Goal: Obtain resource: Obtain resource

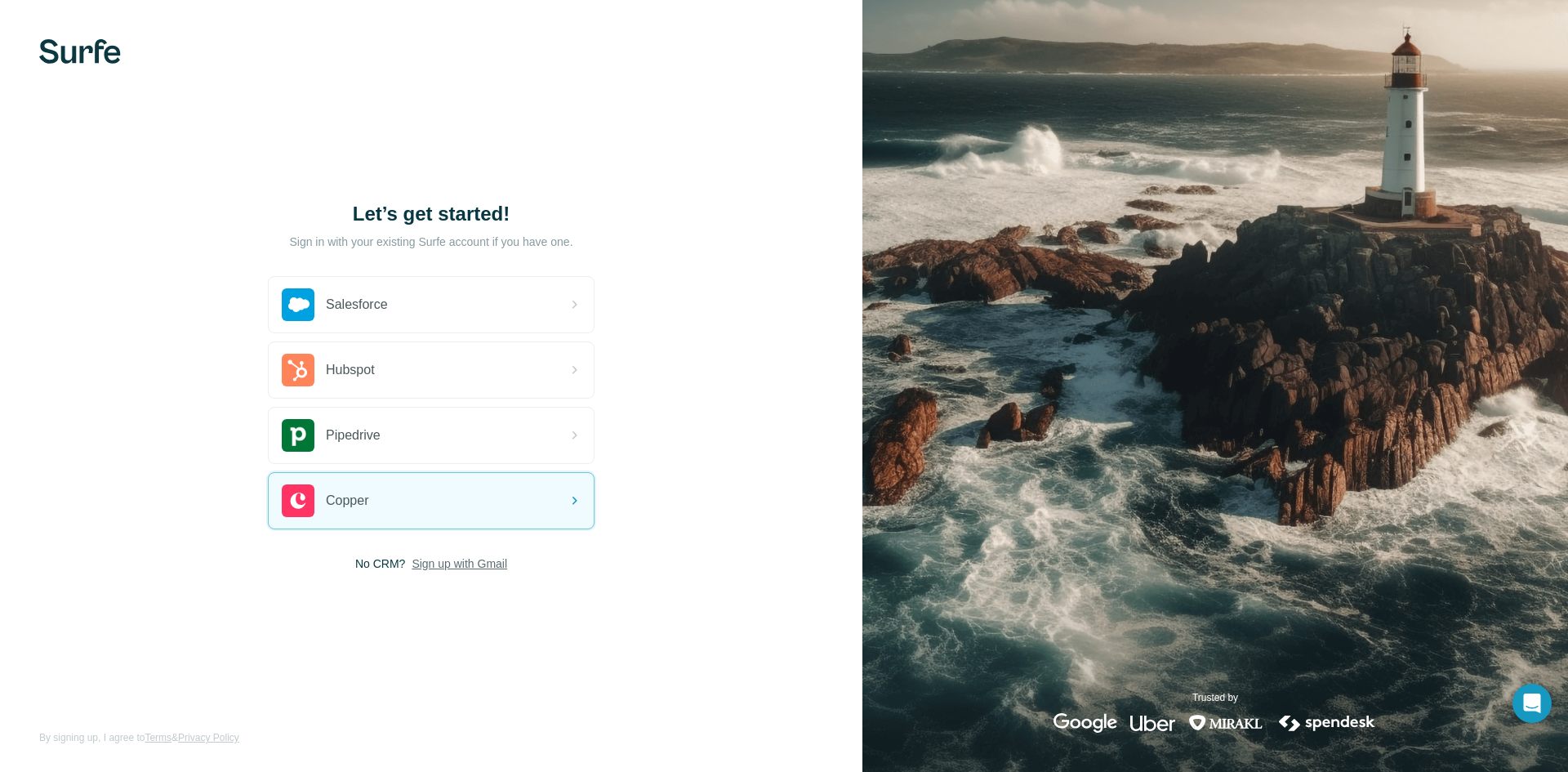
click at [431, 564] on span "Sign up with Gmail" at bounding box center [459, 563] width 95 height 16
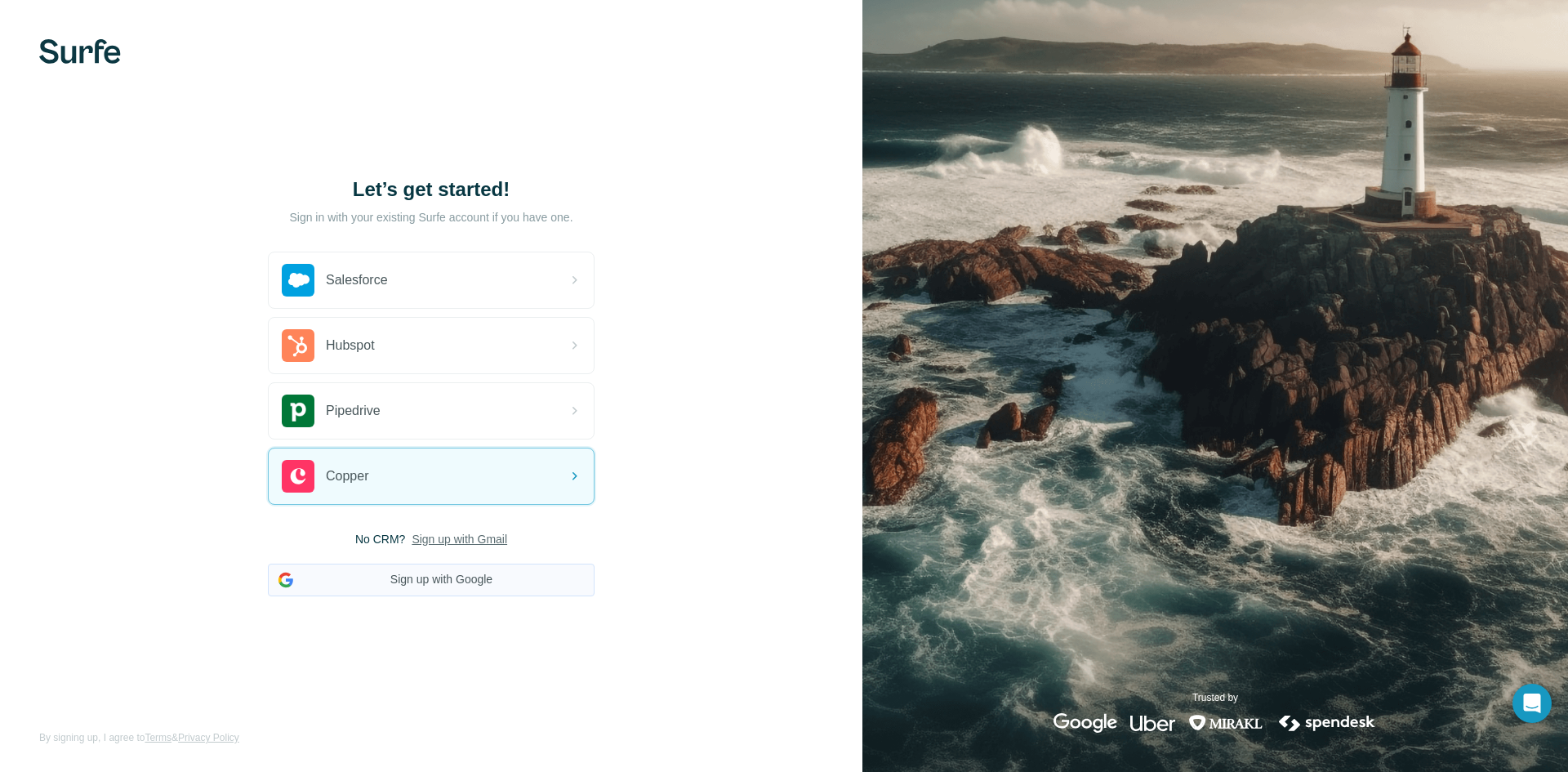
click at [414, 576] on button "Sign up with Google" at bounding box center [431, 580] width 327 height 33
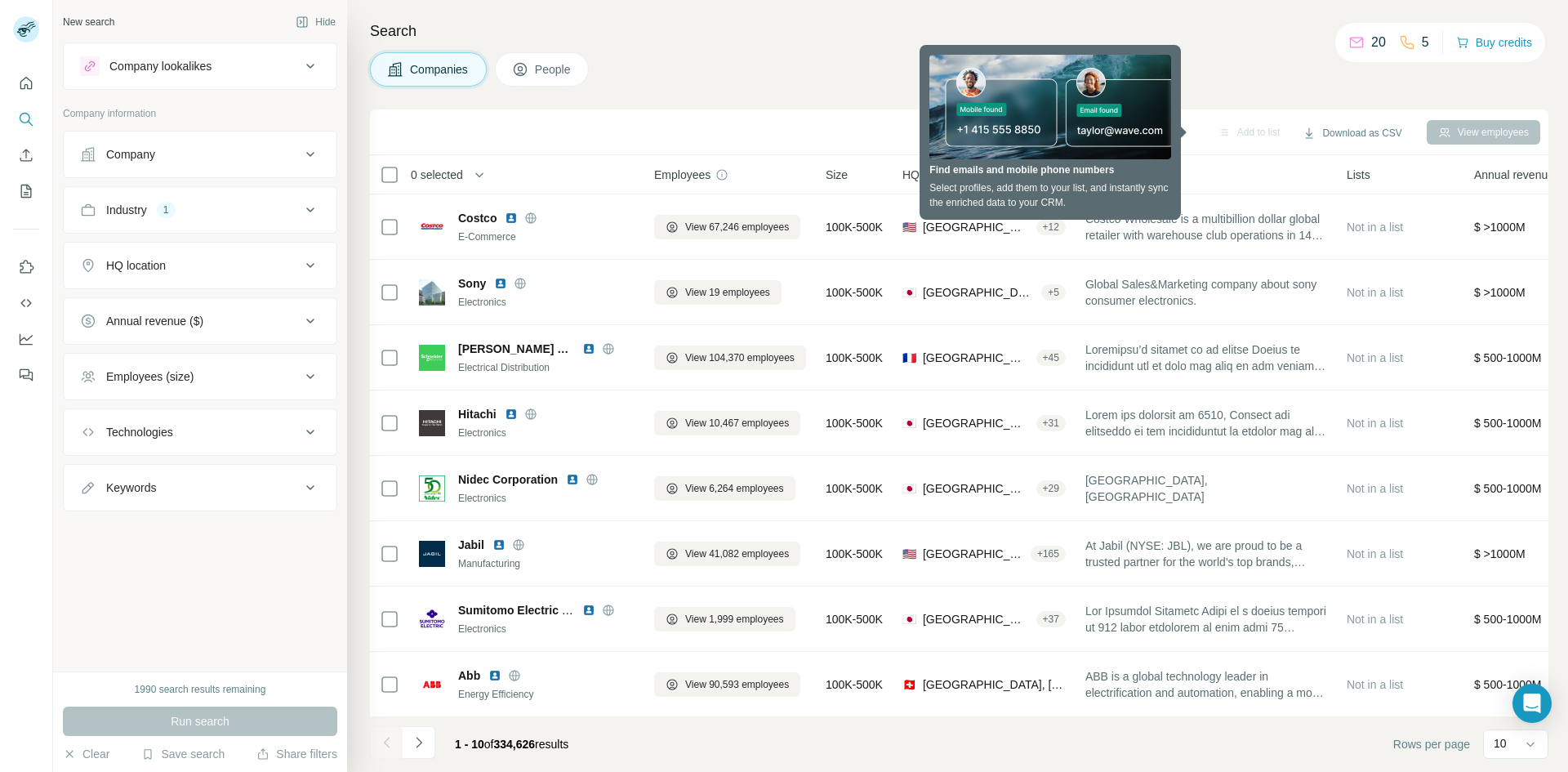
click at [1495, 91] on div "Search Companies People Add to list Download as CSV View employees 0 selected C…" at bounding box center [957, 386] width 1221 height 772
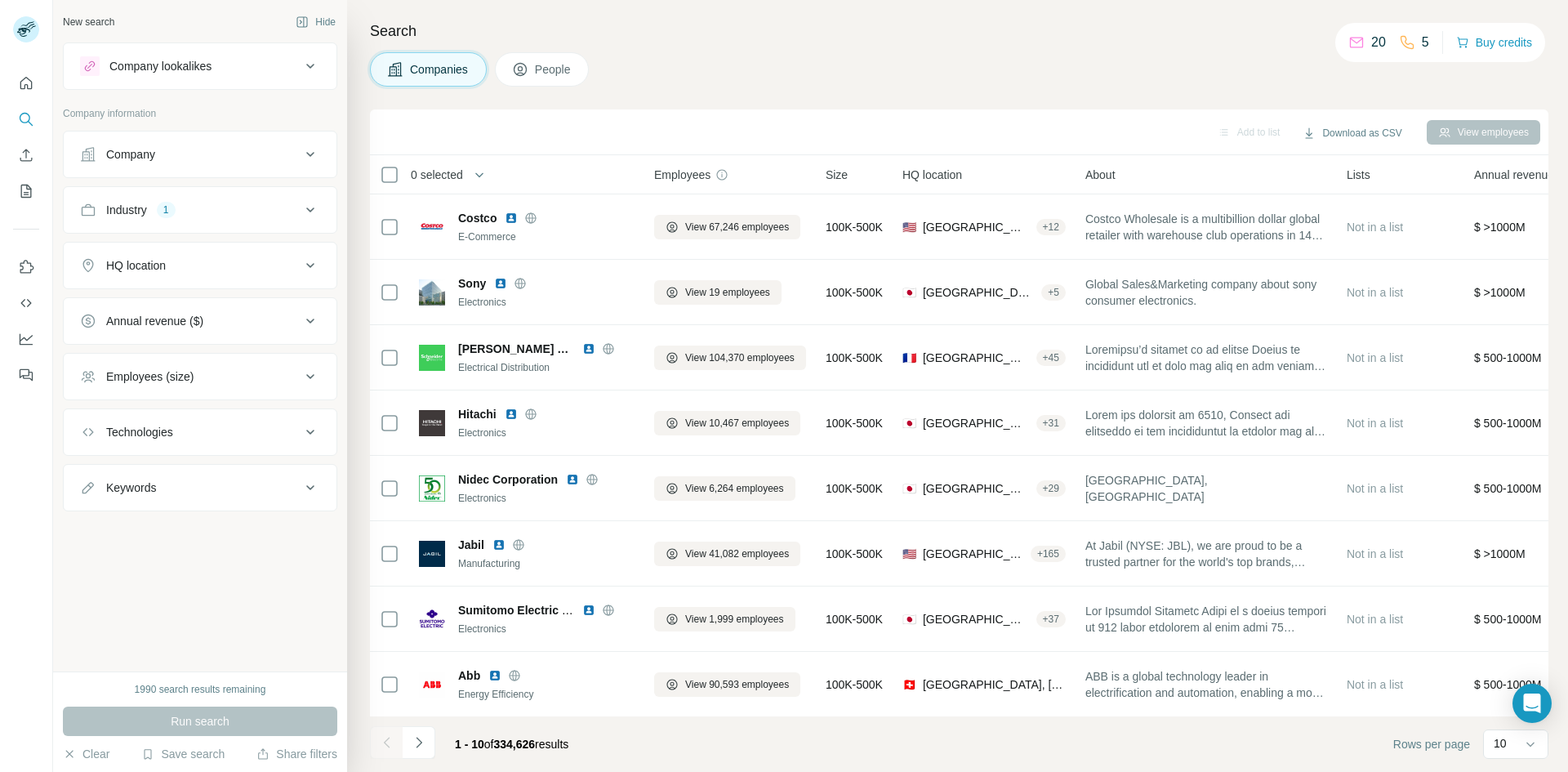
click at [263, 70] on div "Company lookalikes" at bounding box center [189, 66] width 220 height 19
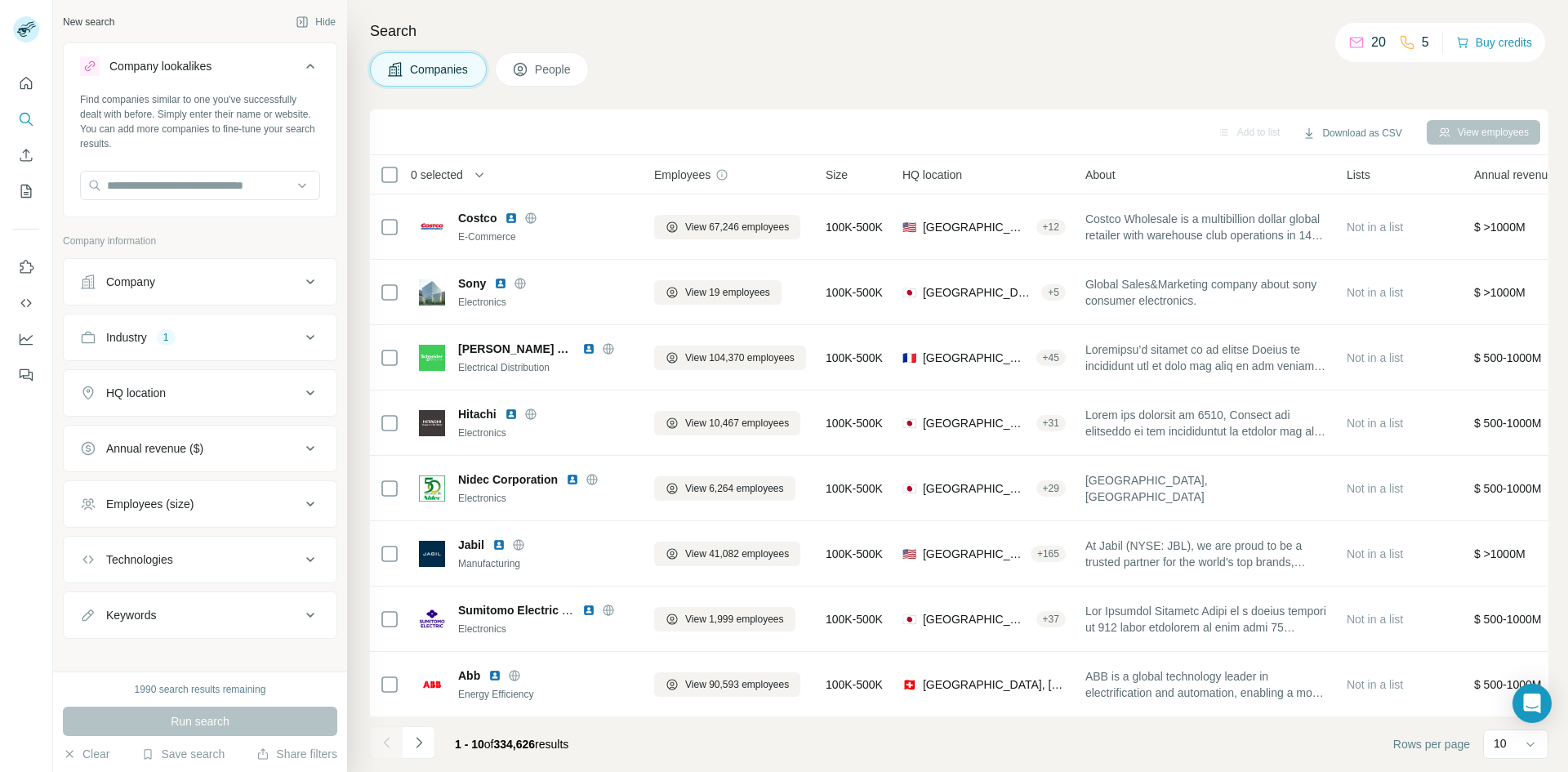
click at [263, 70] on div "Company lookalikes" at bounding box center [189, 66] width 220 height 19
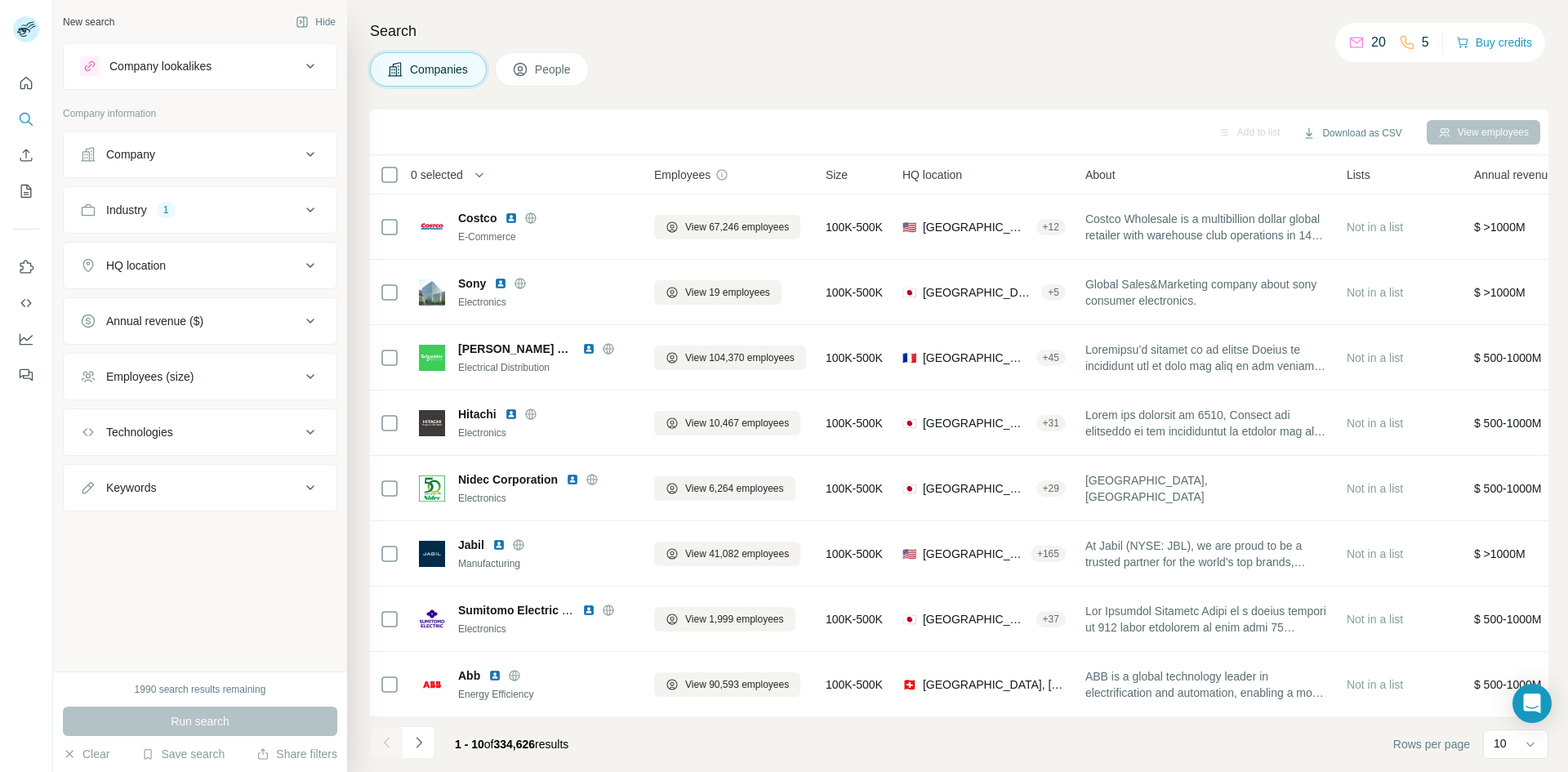
click at [212, 201] on div "Industry 1" at bounding box center [189, 209] width 220 height 16
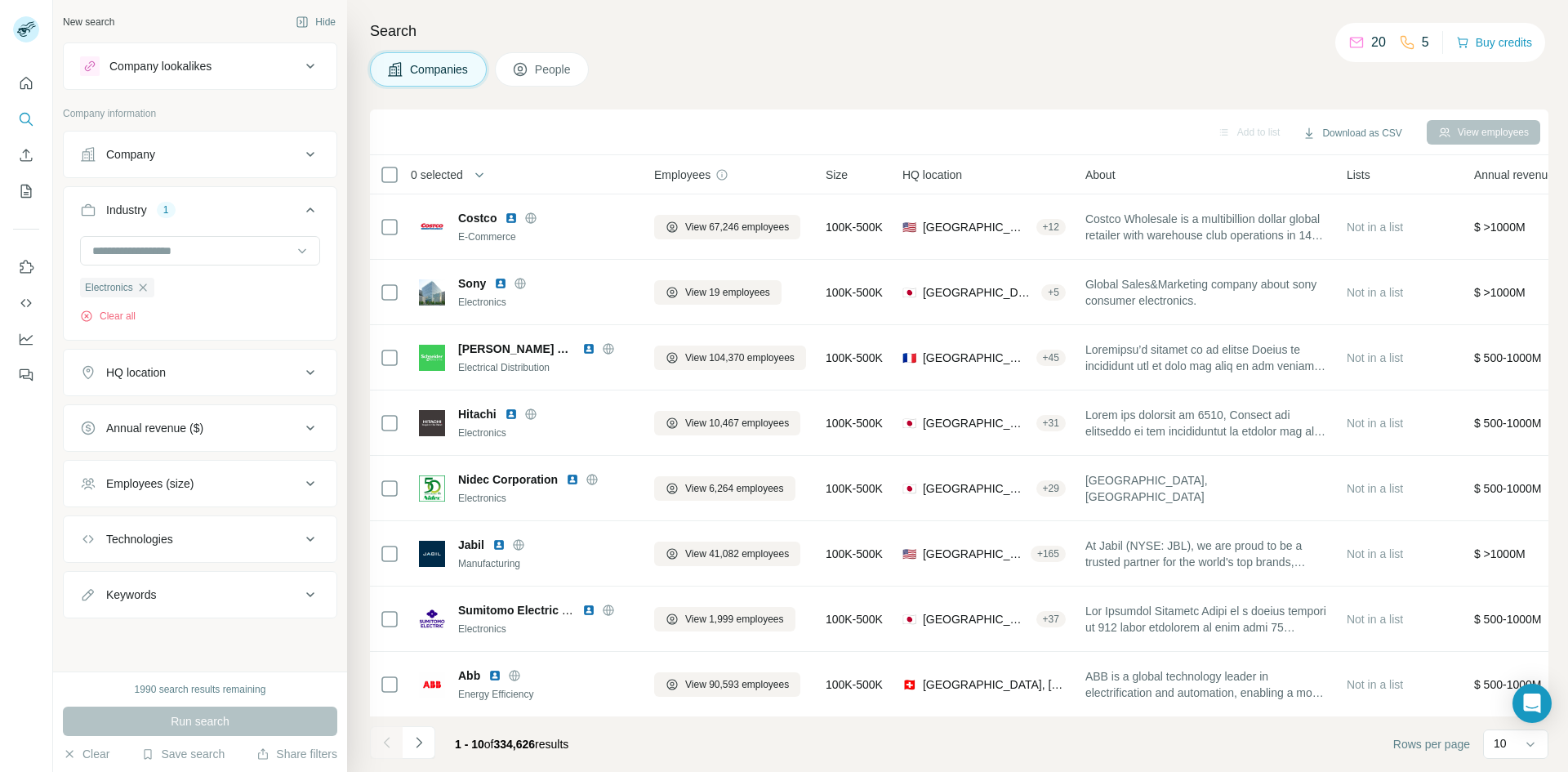
click at [212, 201] on div "Industry 1" at bounding box center [189, 209] width 220 height 16
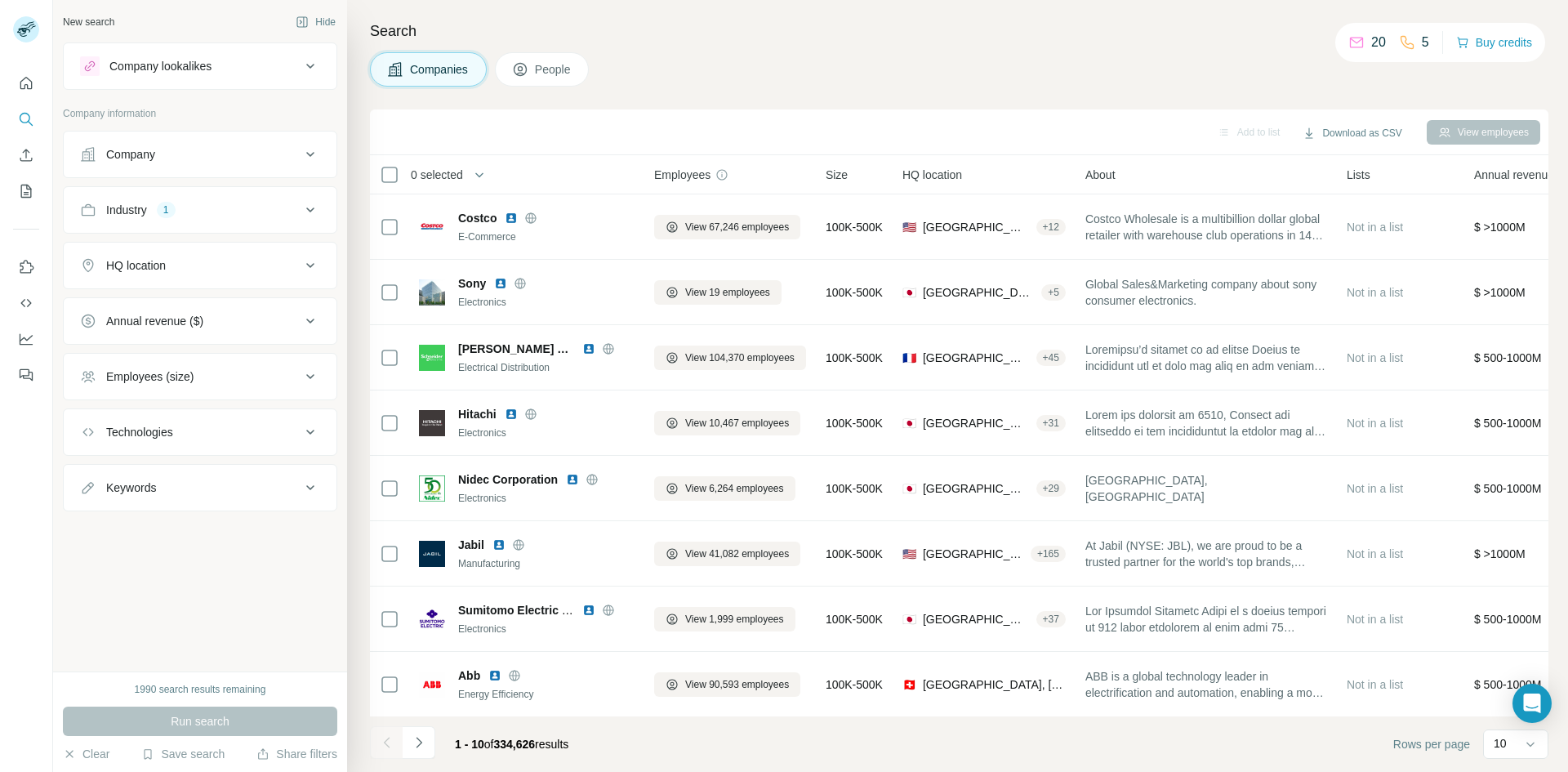
click at [209, 217] on div "Industry 1" at bounding box center [189, 209] width 220 height 16
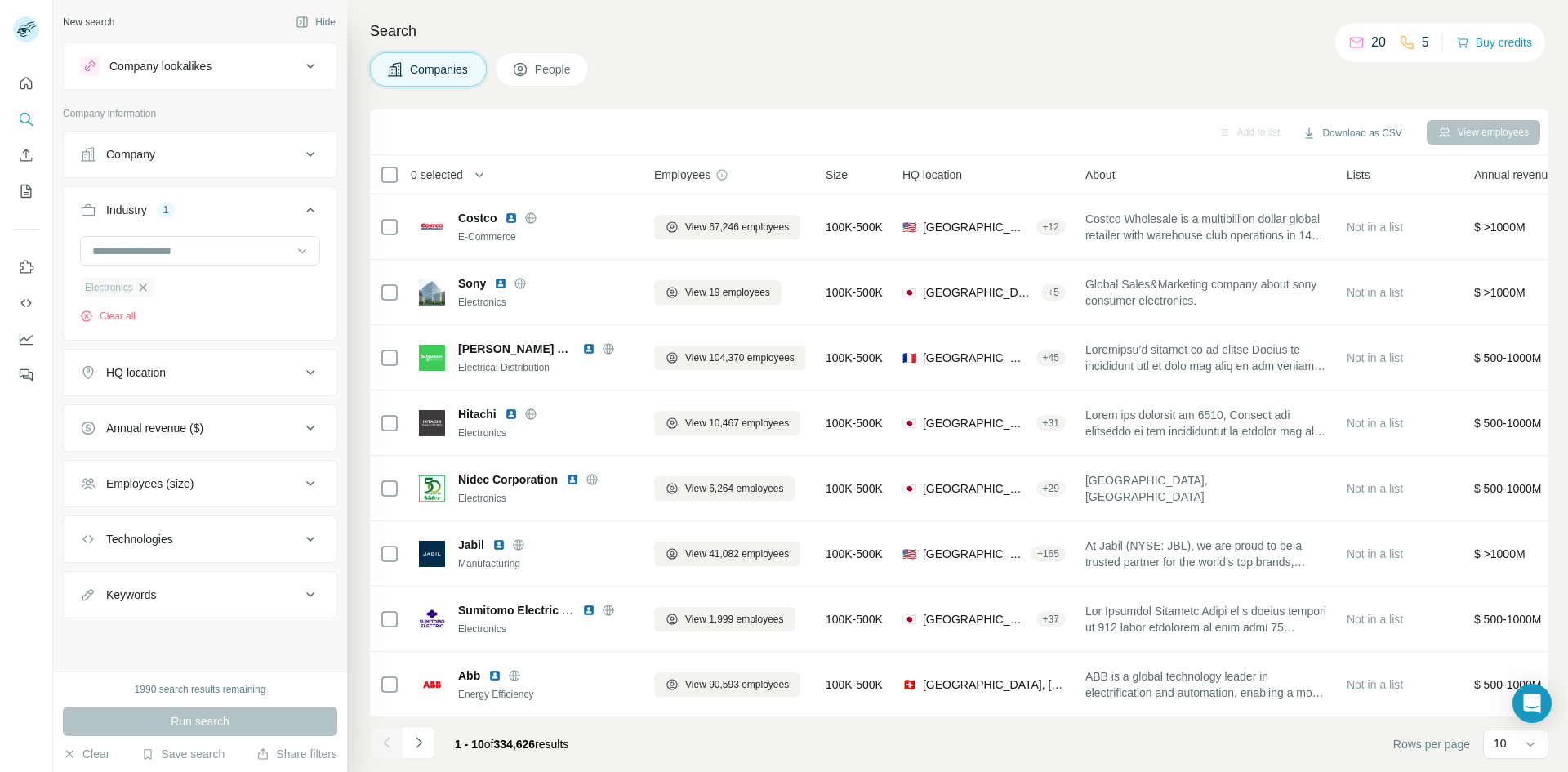
click at [149, 286] on icon "button" at bounding box center [143, 287] width 13 height 13
click at [149, 247] on input at bounding box center [191, 251] width 201 height 18
paste input "**********"
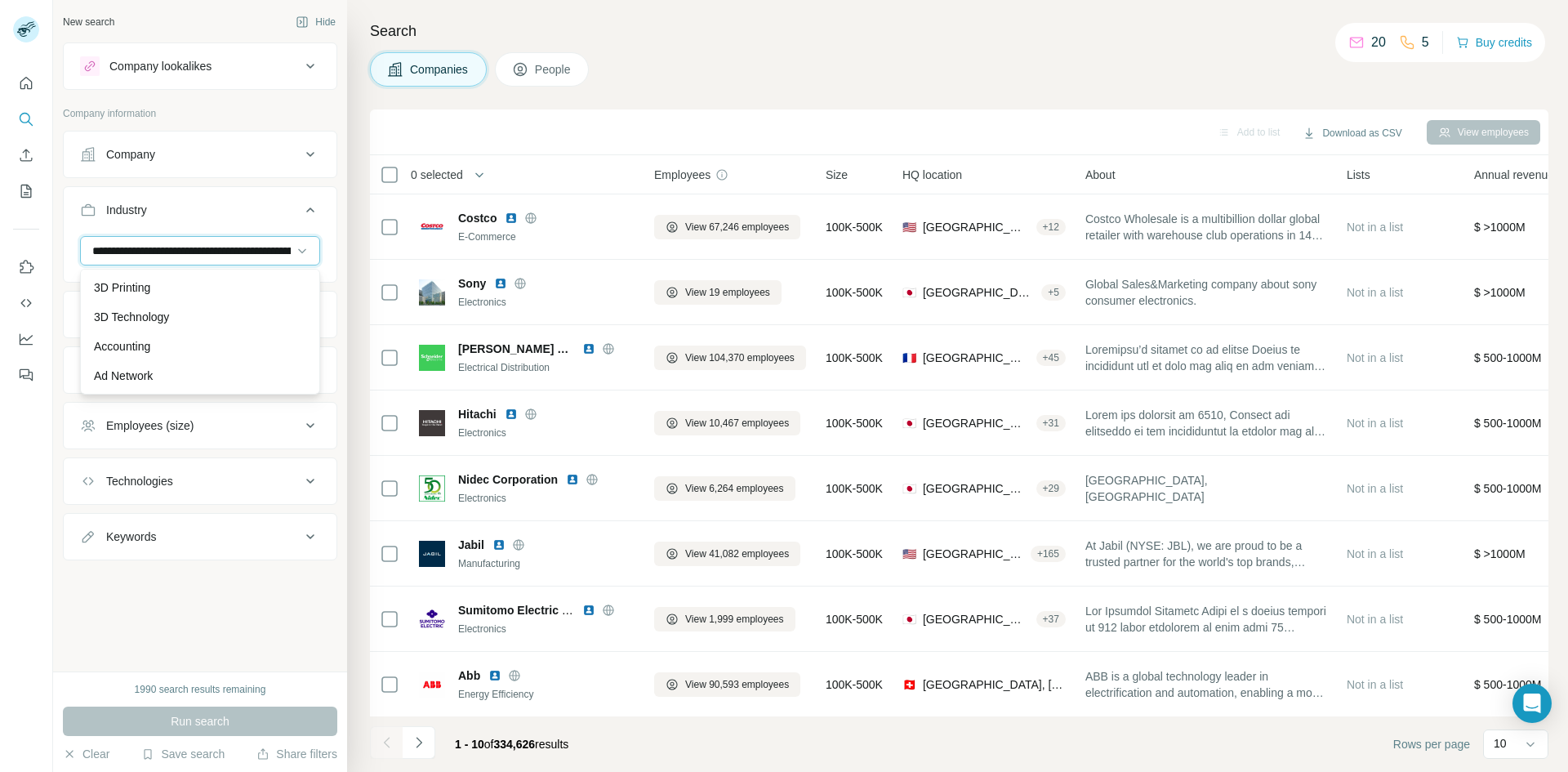
scroll to position [0, 141]
type input "**********"
click at [301, 246] on icon at bounding box center [302, 251] width 16 height 16
click at [168, 253] on input at bounding box center [191, 251] width 201 height 18
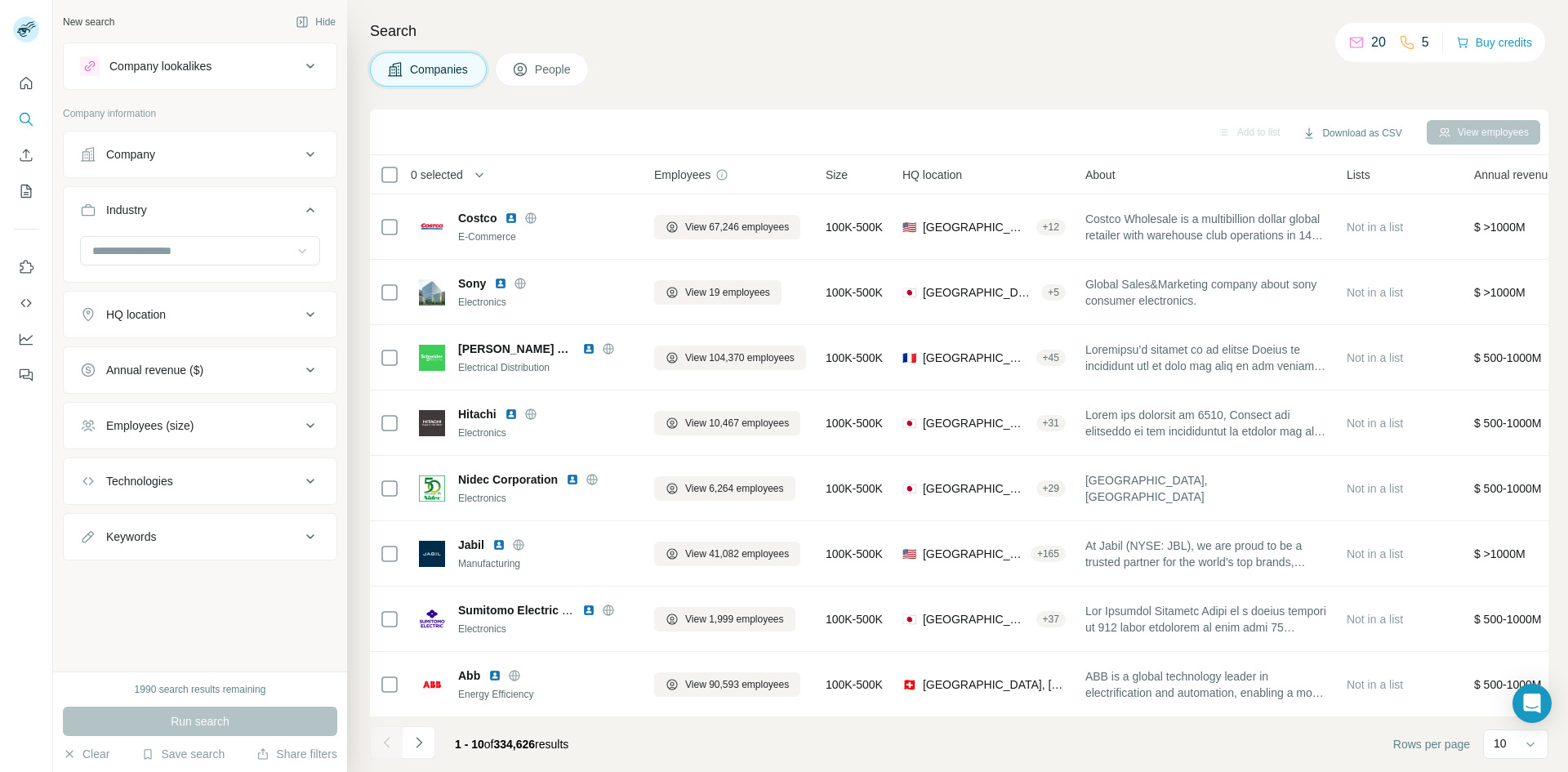
click at [773, 91] on div "Search Companies People Add to list Download as CSV View employees 0 selected C…" at bounding box center [957, 386] width 1221 height 772
click at [167, 246] on input at bounding box center [191, 251] width 201 height 18
type input "*"
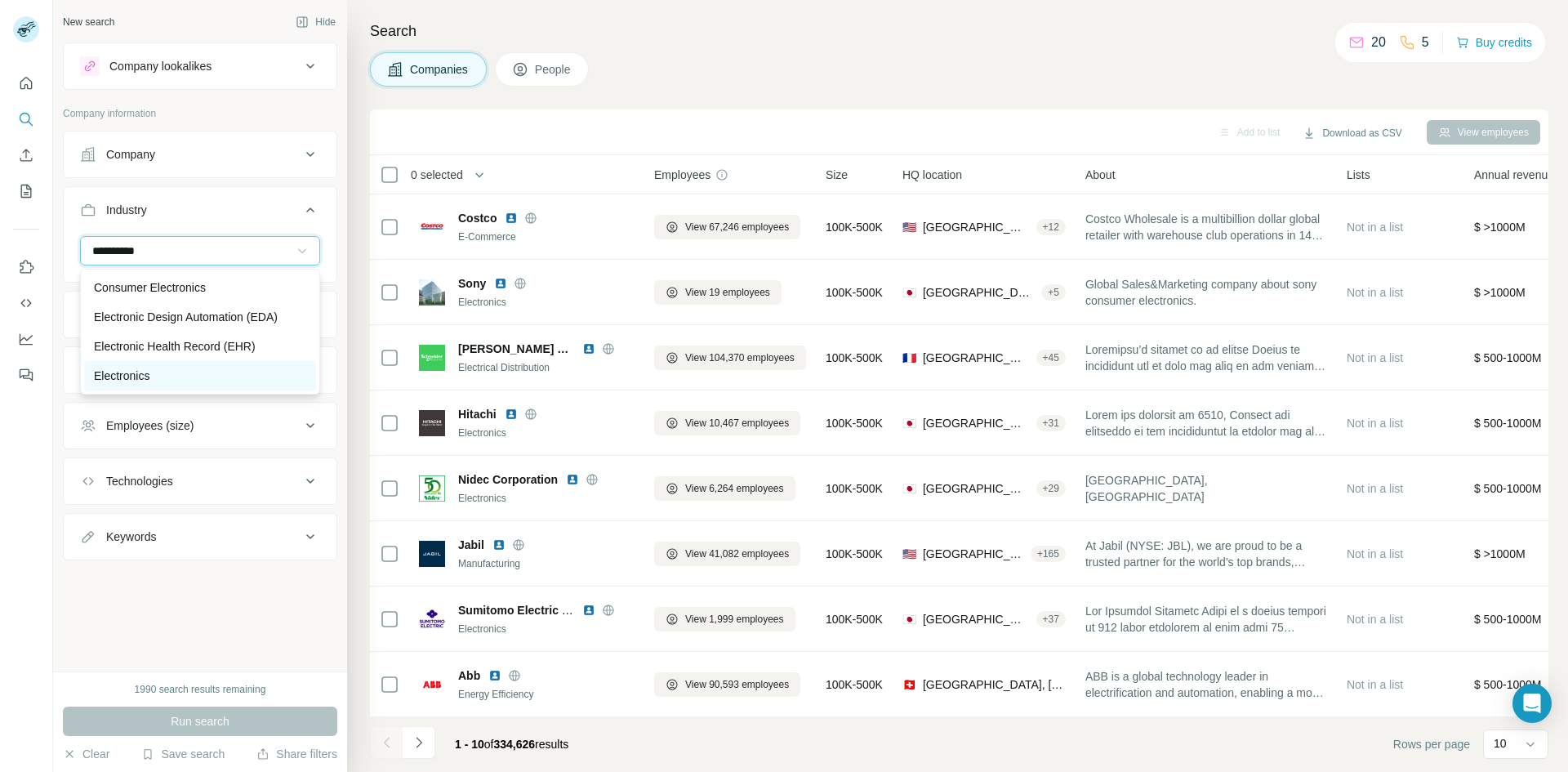
type input "**********"
click at [149, 377] on p "Electronics" at bounding box center [122, 376] width 56 height 16
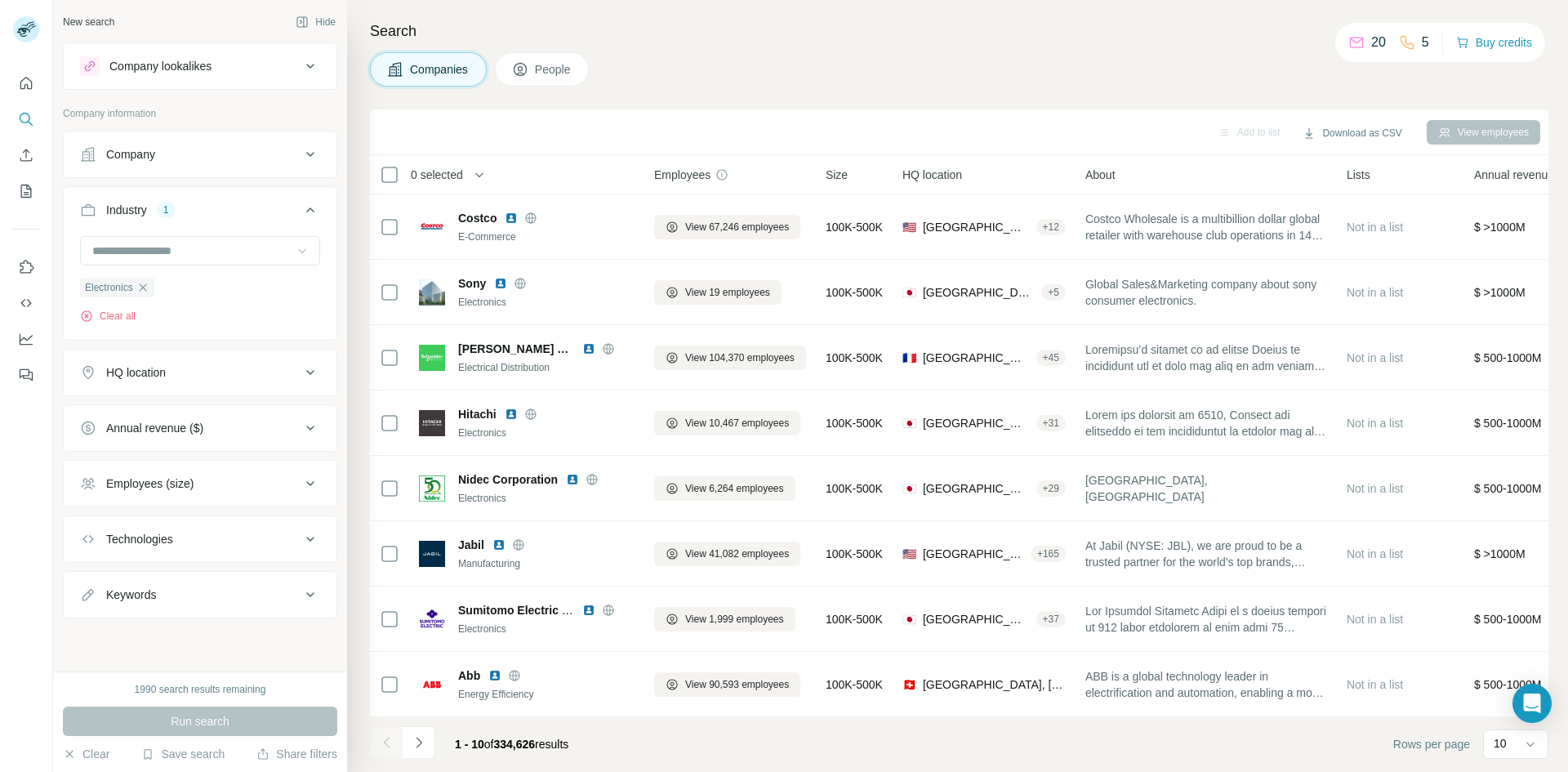
click at [299, 372] on div "HQ location" at bounding box center [189, 372] width 220 height 16
click at [155, 415] on input "text" at bounding box center [199, 413] width 240 height 29
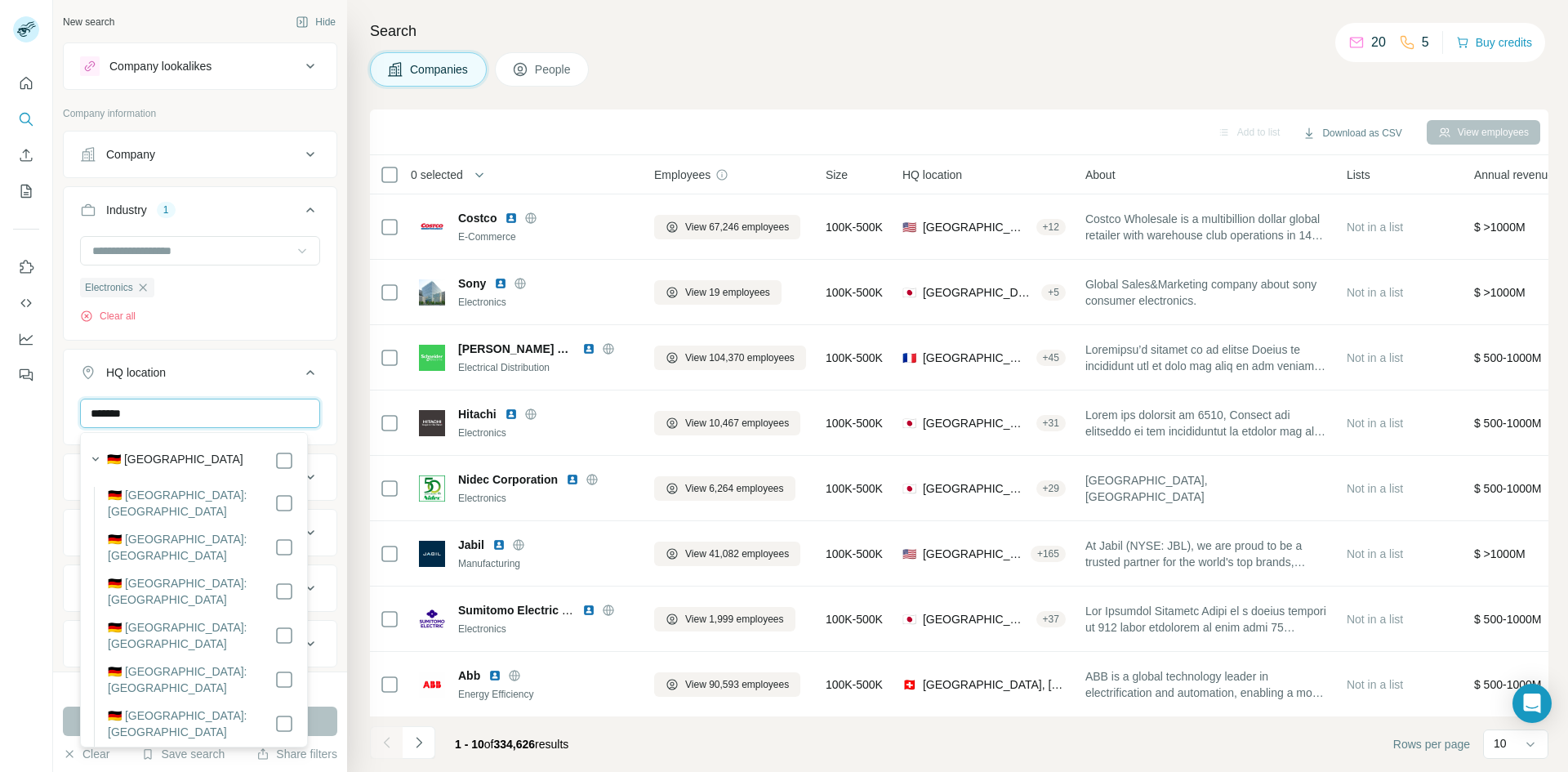
type input "*******"
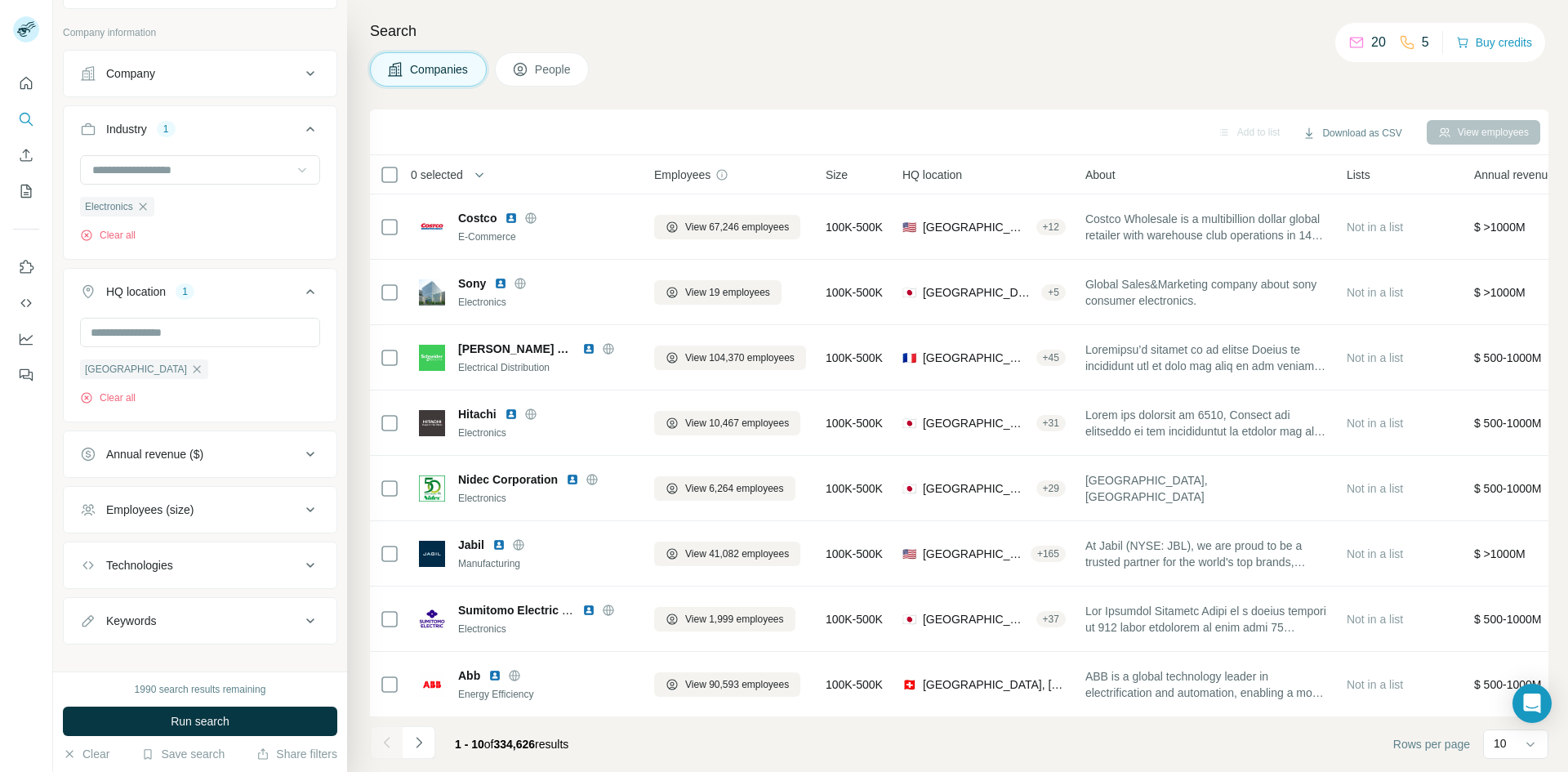
scroll to position [92, 0]
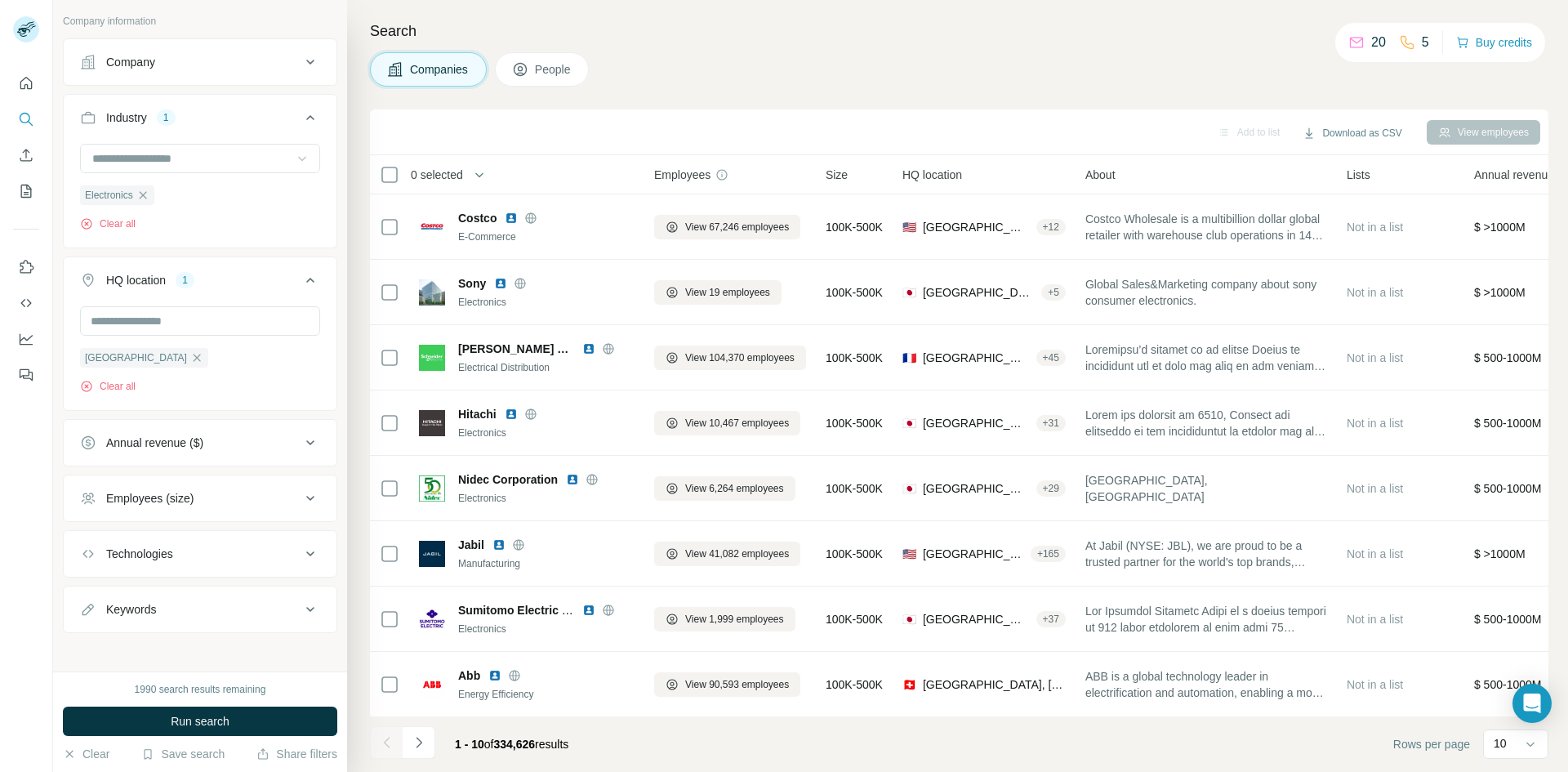
click at [302, 500] on icon at bounding box center [310, 498] width 19 height 19
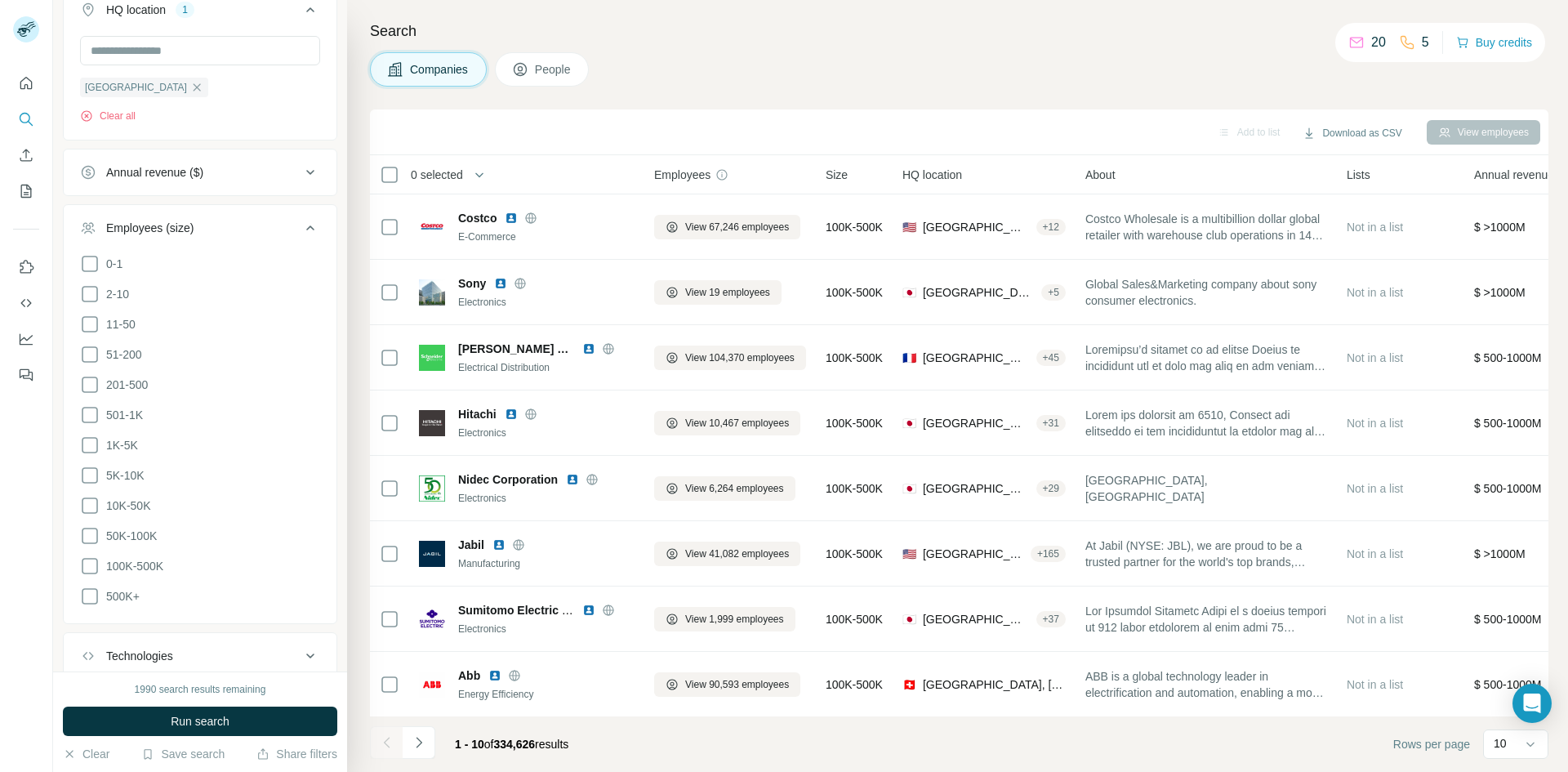
scroll to position [360, 0]
click at [88, 360] on icon at bounding box center [89, 356] width 19 height 19
click at [91, 387] on icon at bounding box center [89, 386] width 19 height 19
click at [92, 414] on icon at bounding box center [89, 416] width 19 height 19
click at [88, 444] on icon at bounding box center [89, 446] width 19 height 19
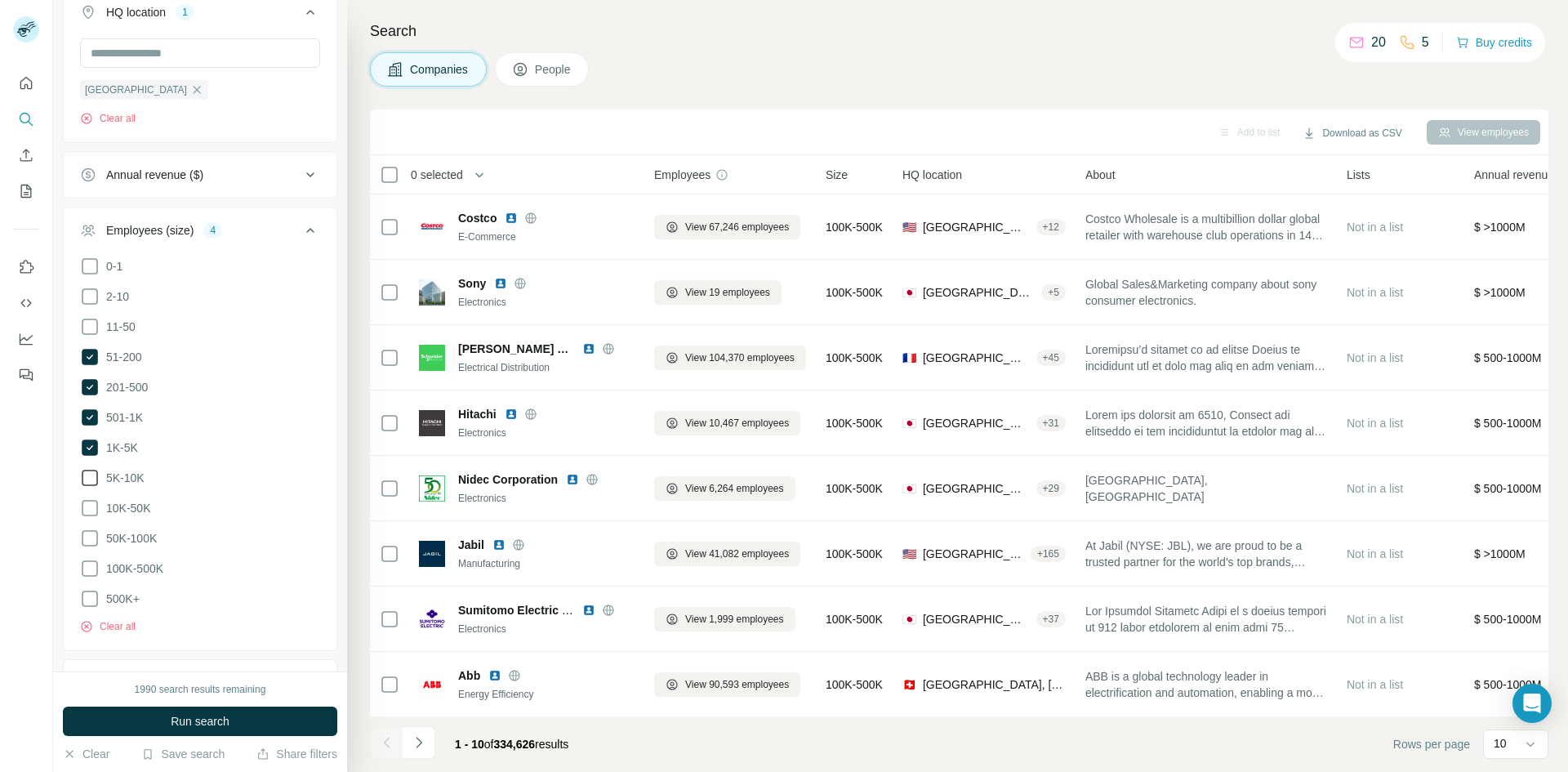
click at [89, 473] on icon at bounding box center [89, 477] width 19 height 19
click at [88, 503] on icon at bounding box center [89, 508] width 19 height 19
click at [83, 533] on icon at bounding box center [89, 538] width 19 height 19
click at [94, 562] on icon at bounding box center [89, 568] width 19 height 19
click at [88, 595] on icon at bounding box center [89, 598] width 19 height 19
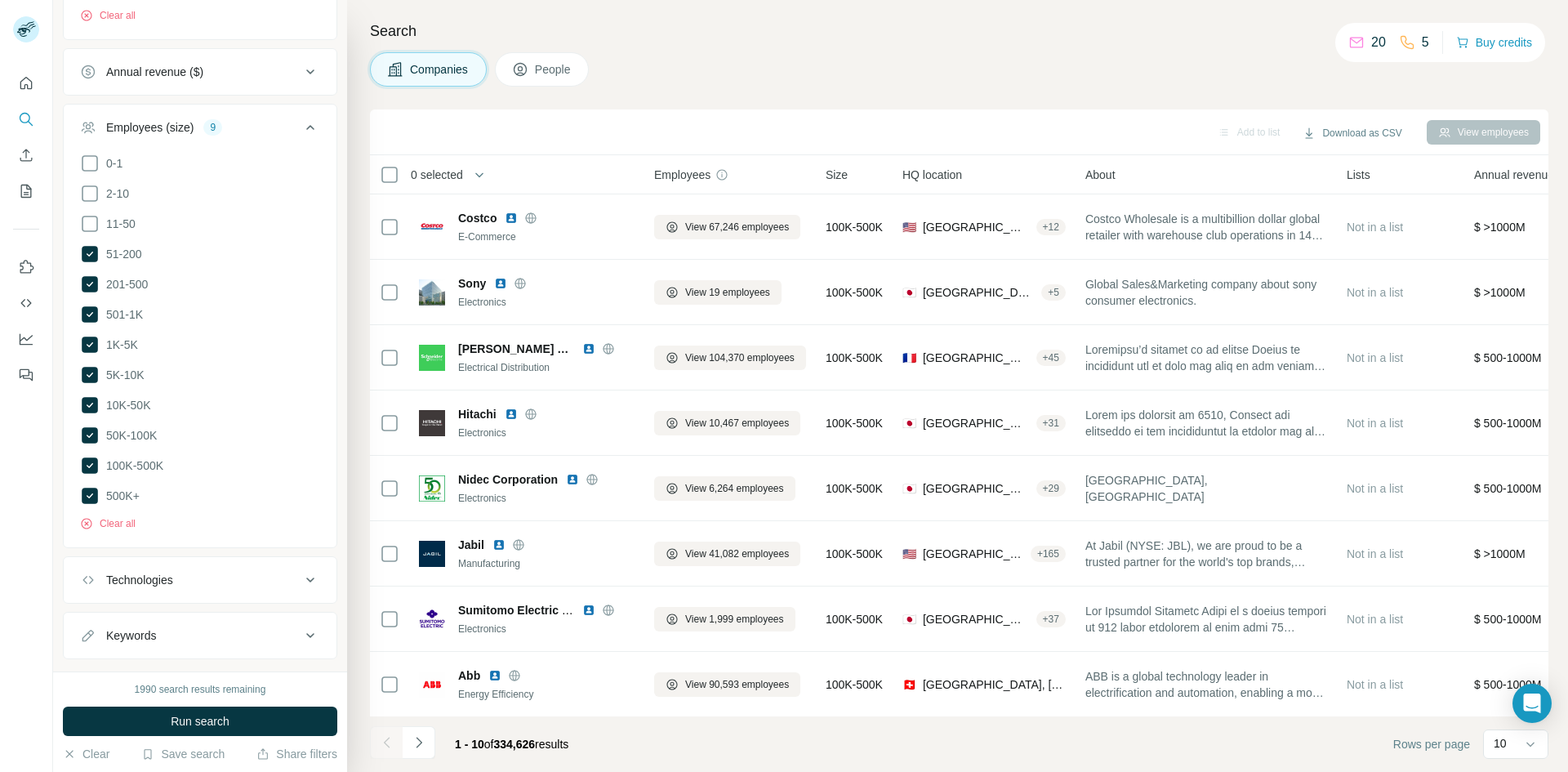
scroll to position [488, 0]
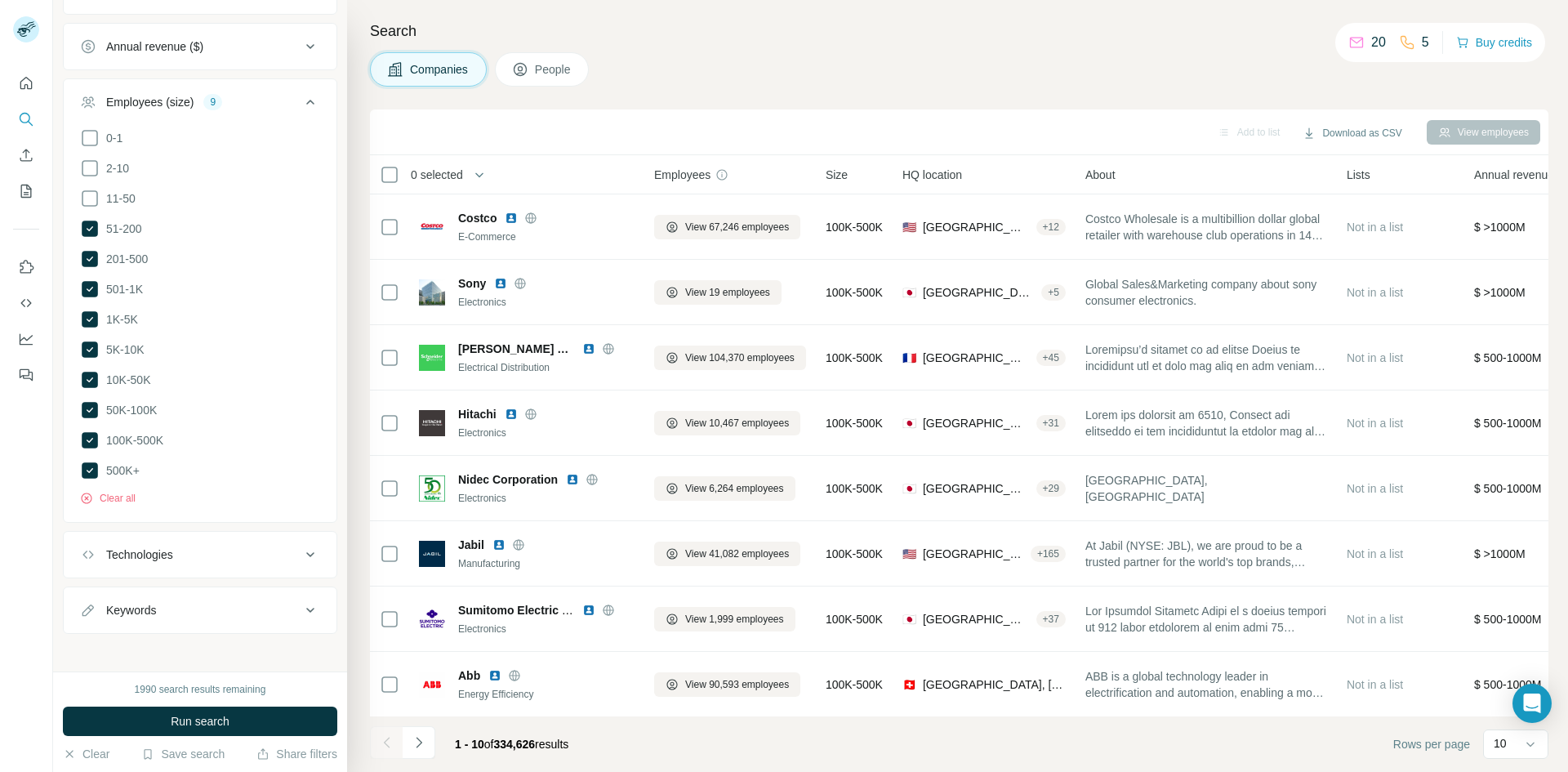
click at [301, 544] on icon at bounding box center [310, 553] width 19 height 19
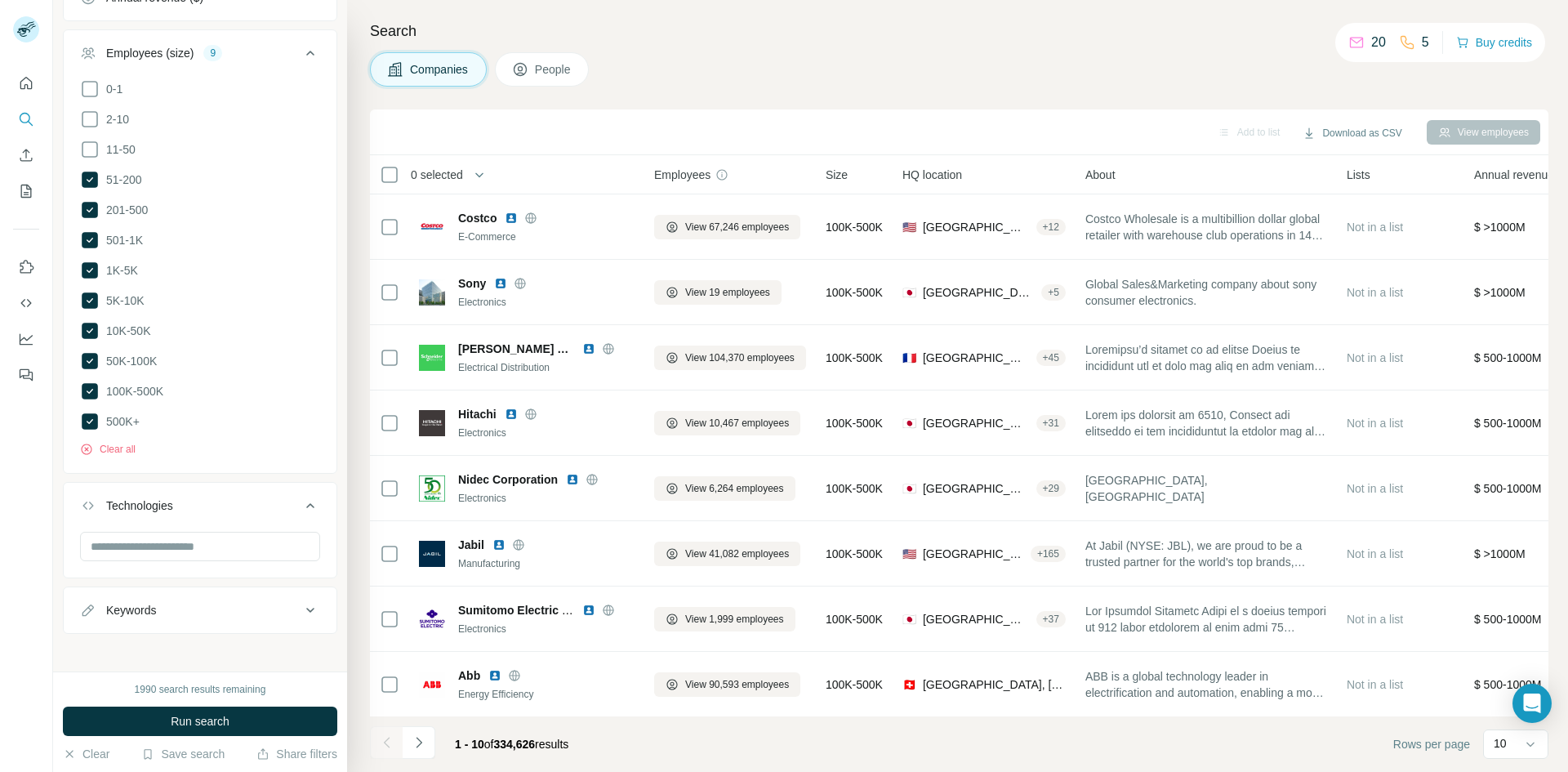
click at [301, 497] on icon at bounding box center [310, 505] width 19 height 19
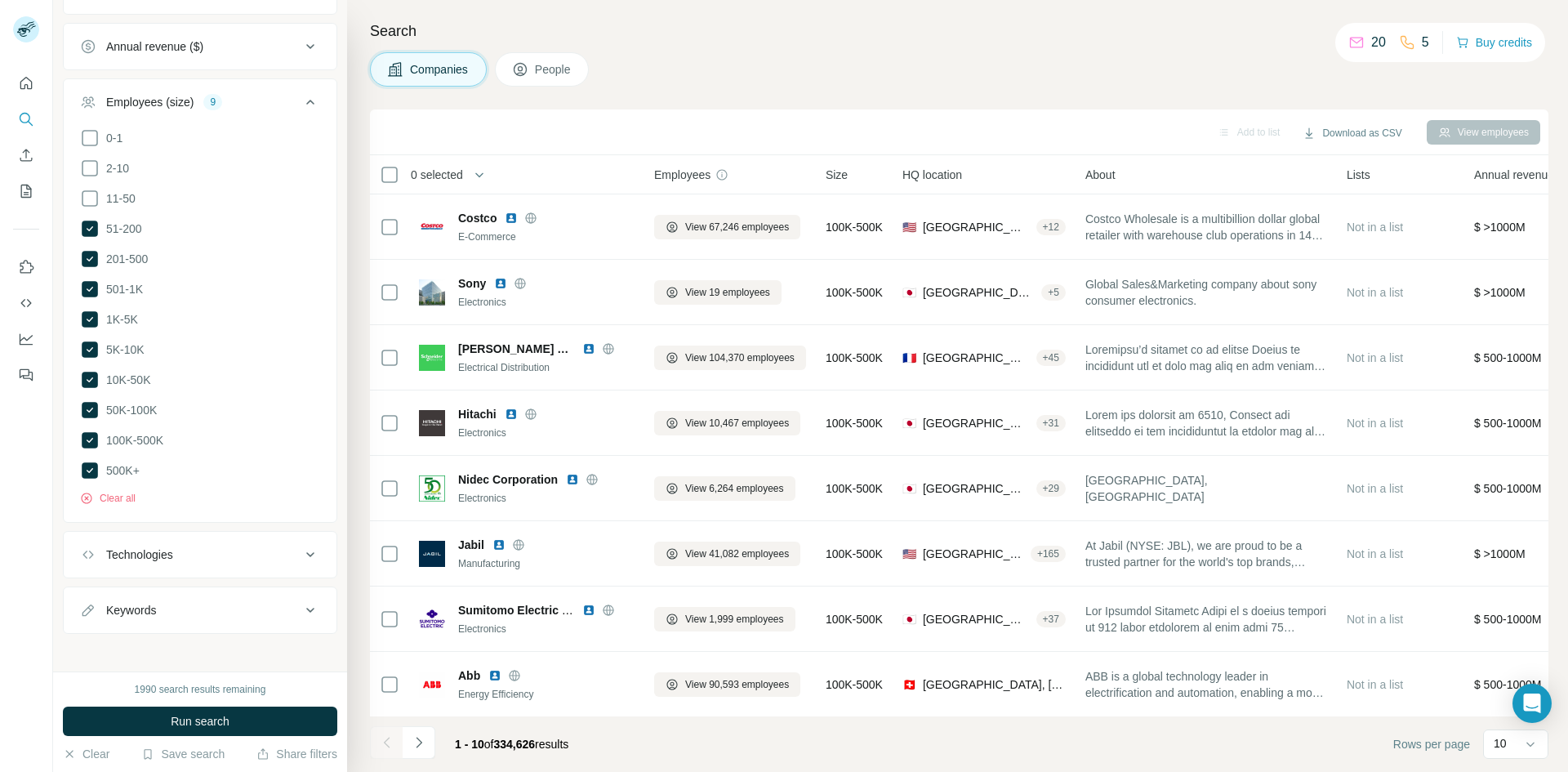
click at [301, 605] on icon at bounding box center [310, 609] width 19 height 19
click at [177, 644] on input "text" at bounding box center [183, 650] width 208 height 29
paste input "**********"
type input "**********"
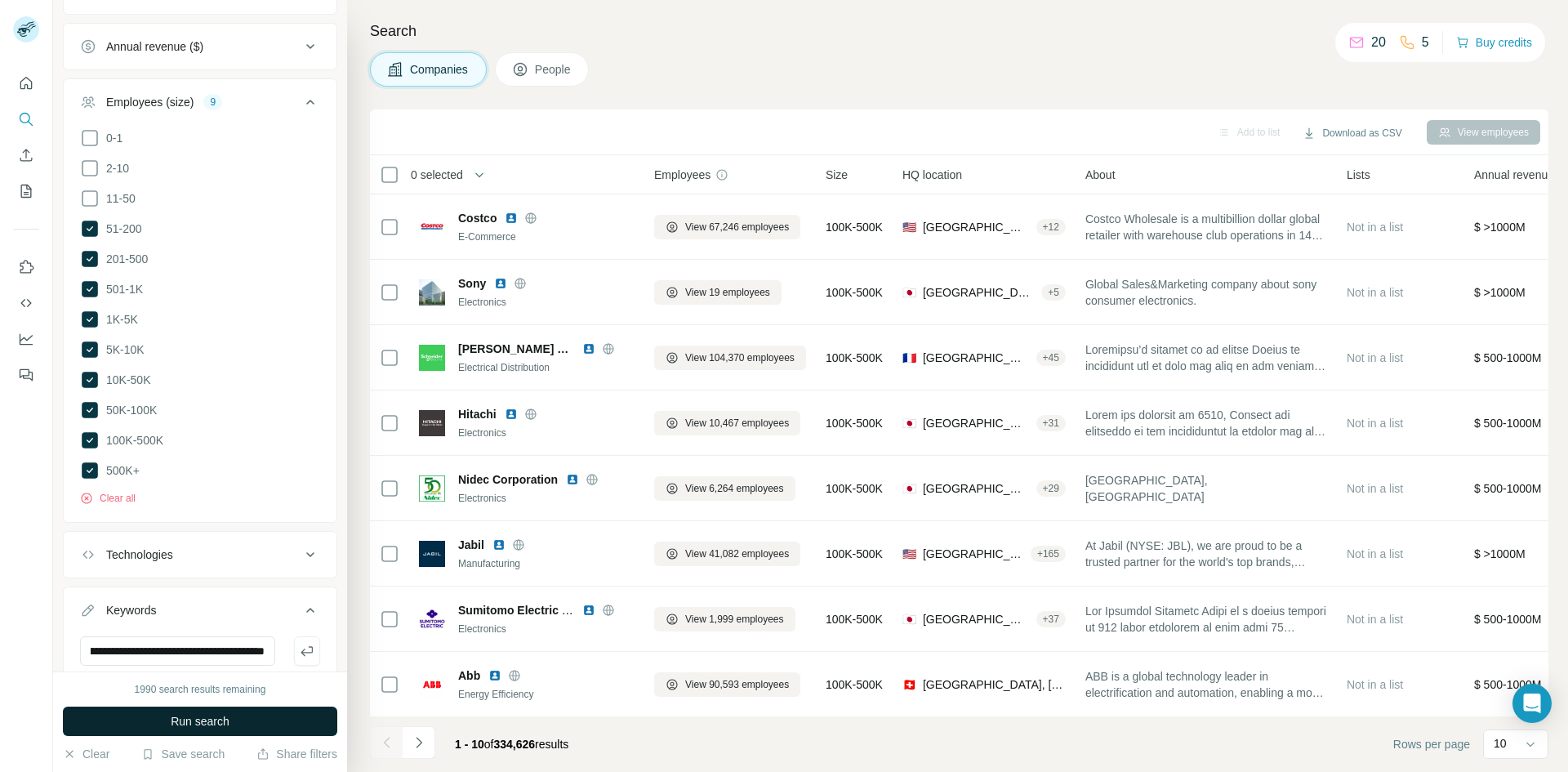
click at [217, 723] on span "Run search" at bounding box center [200, 721] width 59 height 16
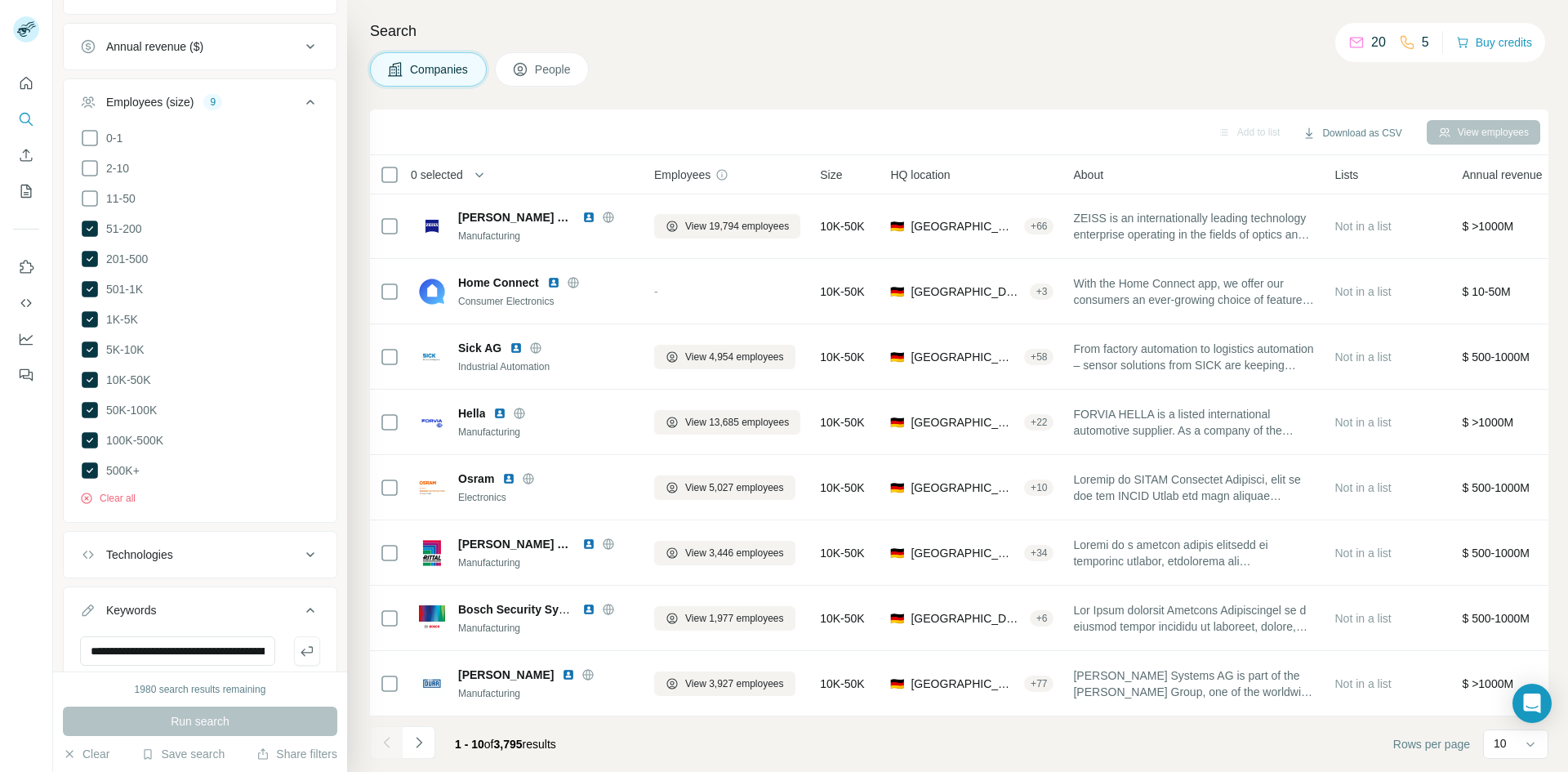
scroll to position [140, 0]
click at [306, 104] on icon at bounding box center [310, 102] width 8 height 5
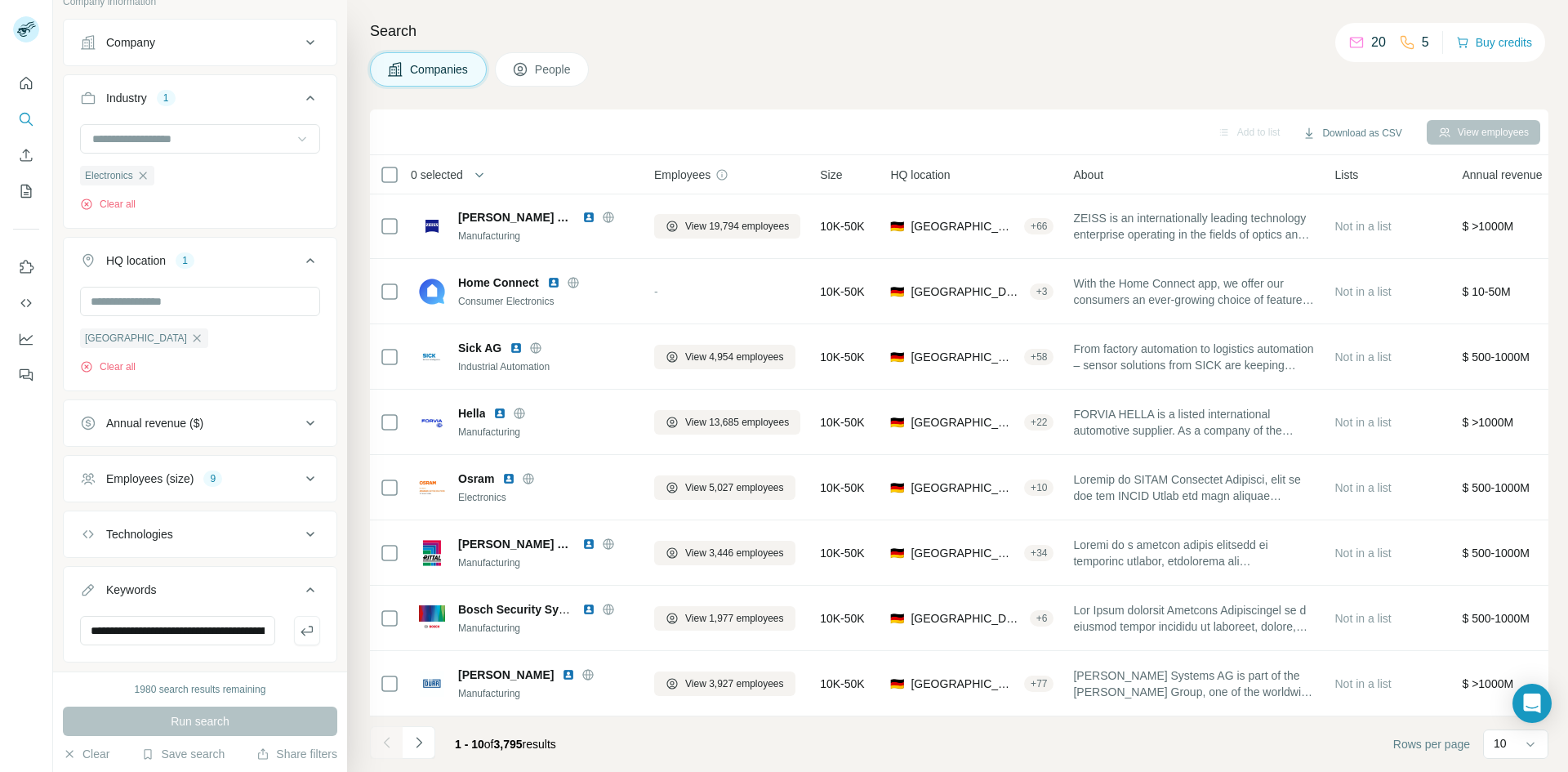
scroll to position [0, 0]
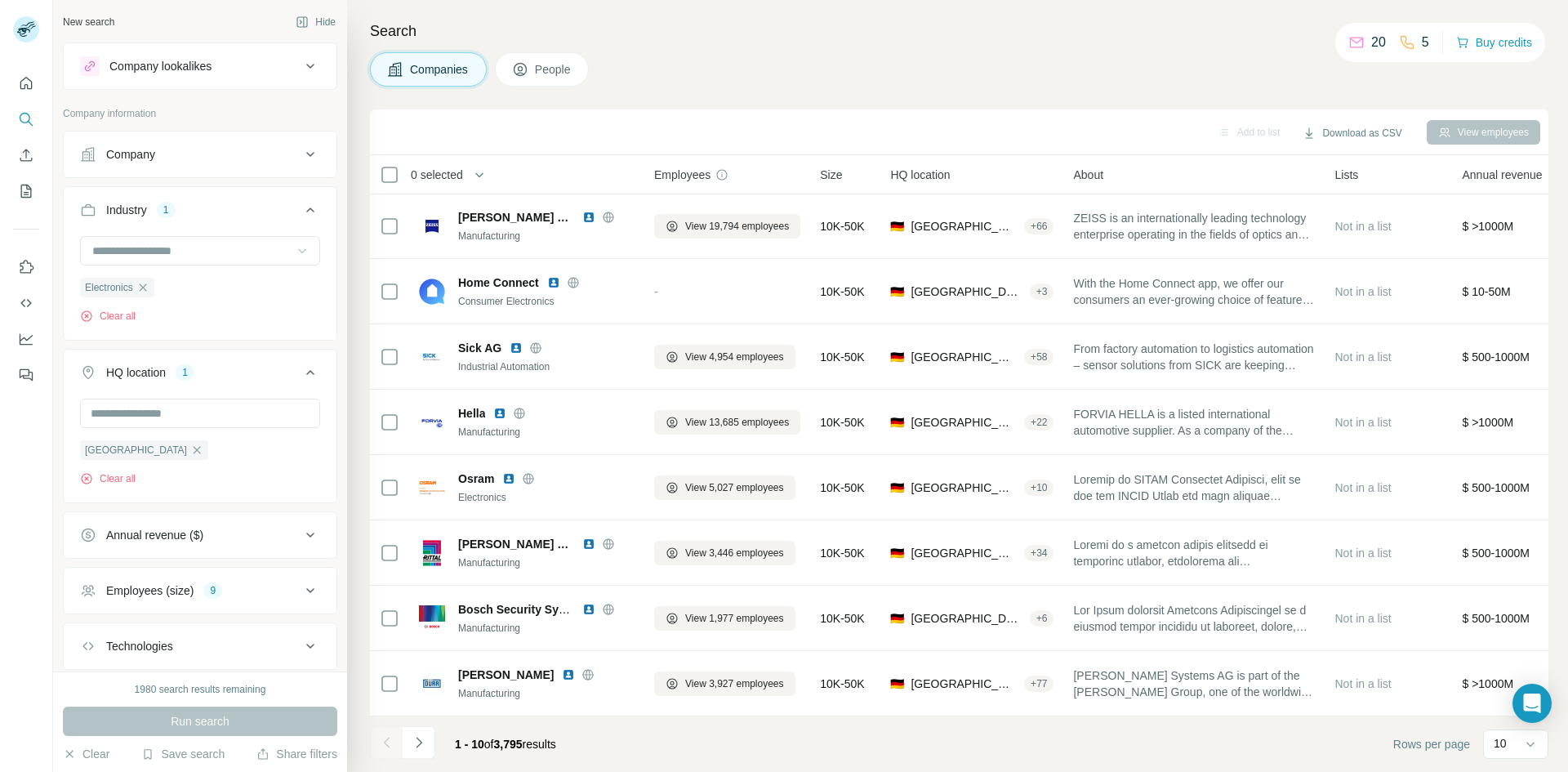
click at [301, 64] on icon at bounding box center [310, 66] width 19 height 19
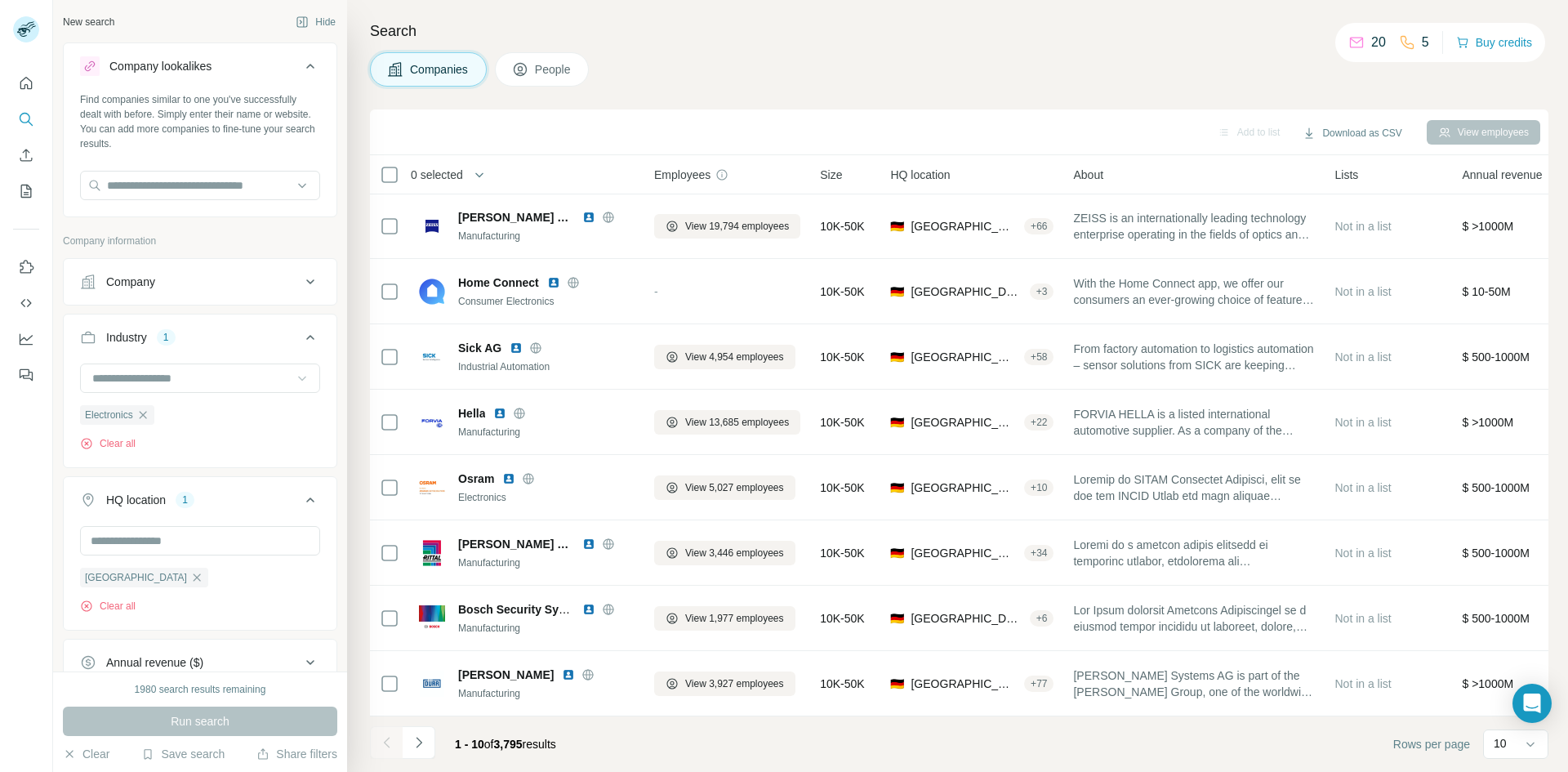
click at [301, 64] on icon at bounding box center [310, 66] width 19 height 19
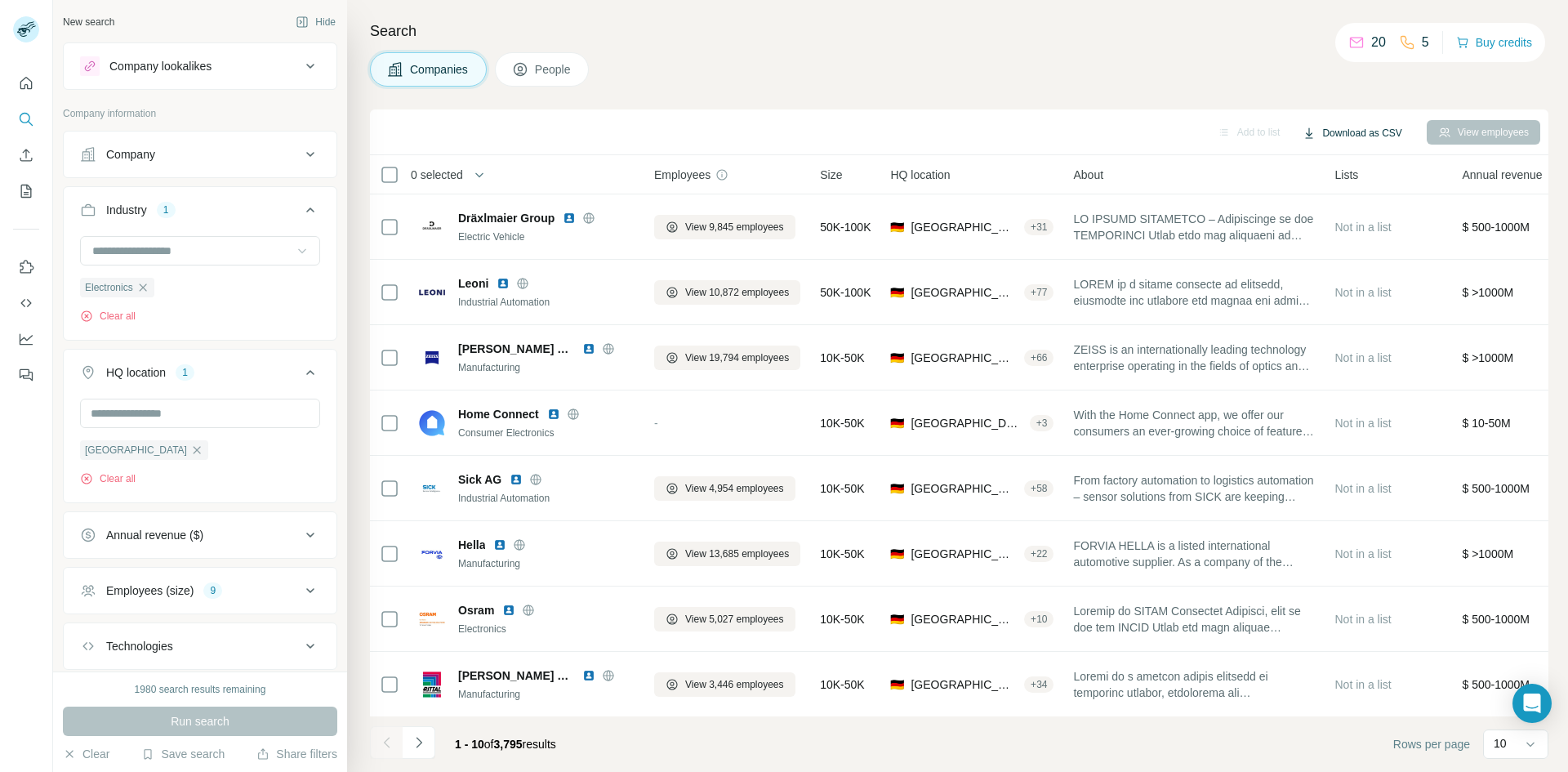
click at [1365, 134] on button "Download as CSV" at bounding box center [1351, 133] width 122 height 25
click at [1336, 171] on div "Only current page (10)" at bounding box center [1362, 167] width 153 height 29
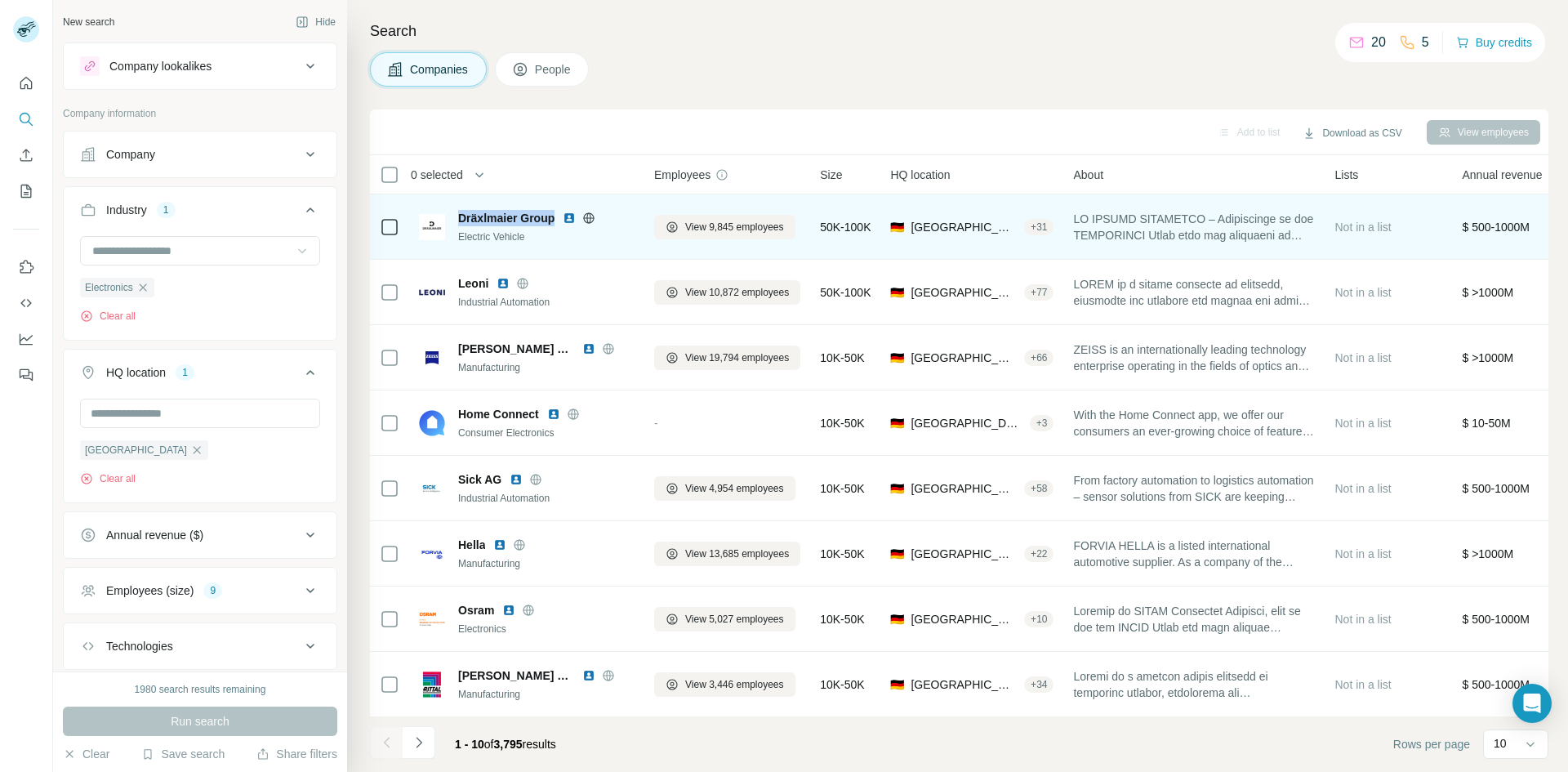
drag, startPoint x: 554, startPoint y: 217, endPoint x: 457, endPoint y: 214, distance: 97.0
click at [457, 214] on div "Dräxlmaier Group Electric Vehicle" at bounding box center [527, 226] width 216 height 34
copy span "Dräxlmaier Group"
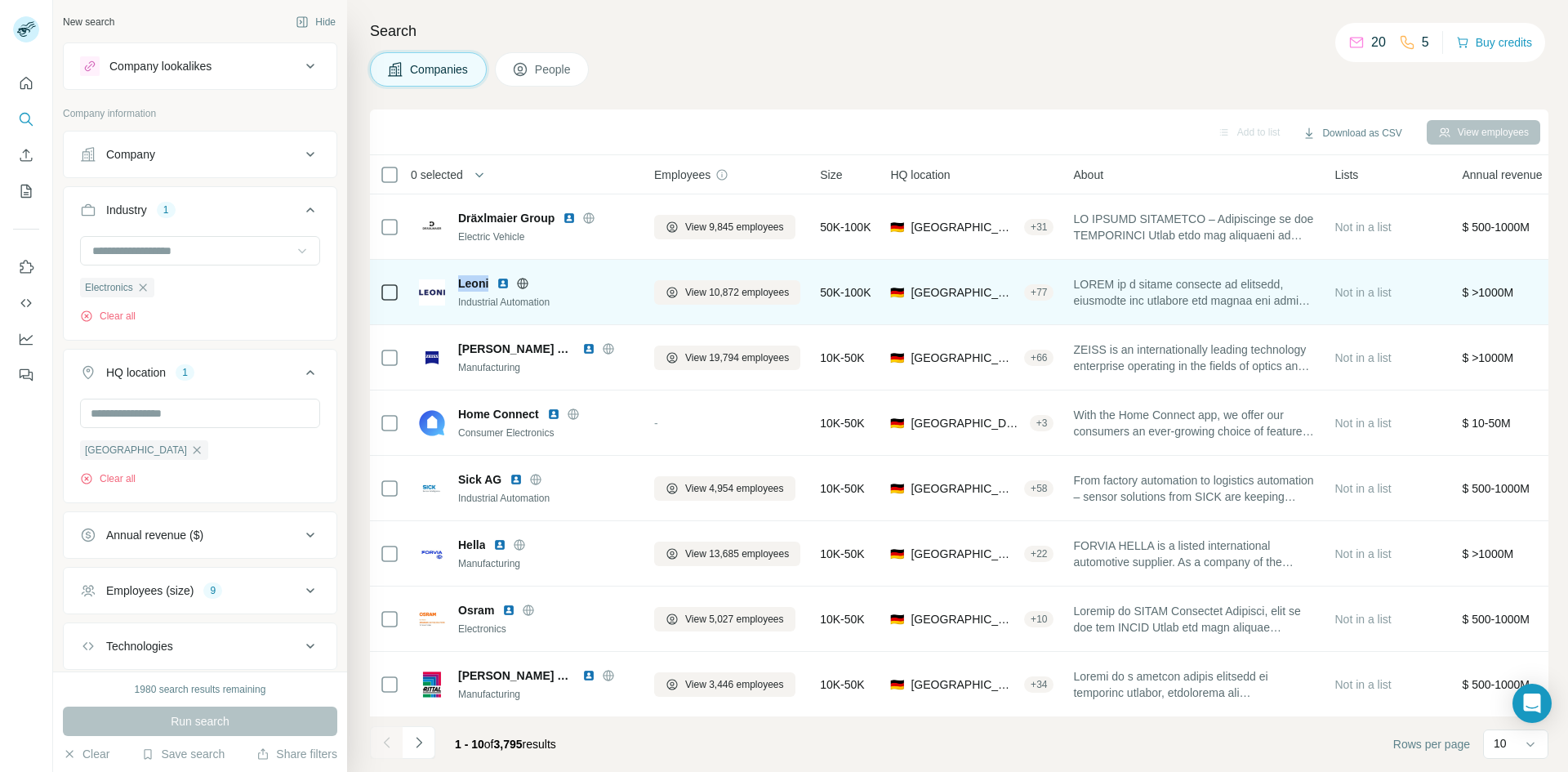
drag, startPoint x: 489, startPoint y: 281, endPoint x: 460, endPoint y: 284, distance: 29.2
click at [460, 284] on div "Leoni" at bounding box center [546, 284] width 177 height 16
copy span "Leoni"
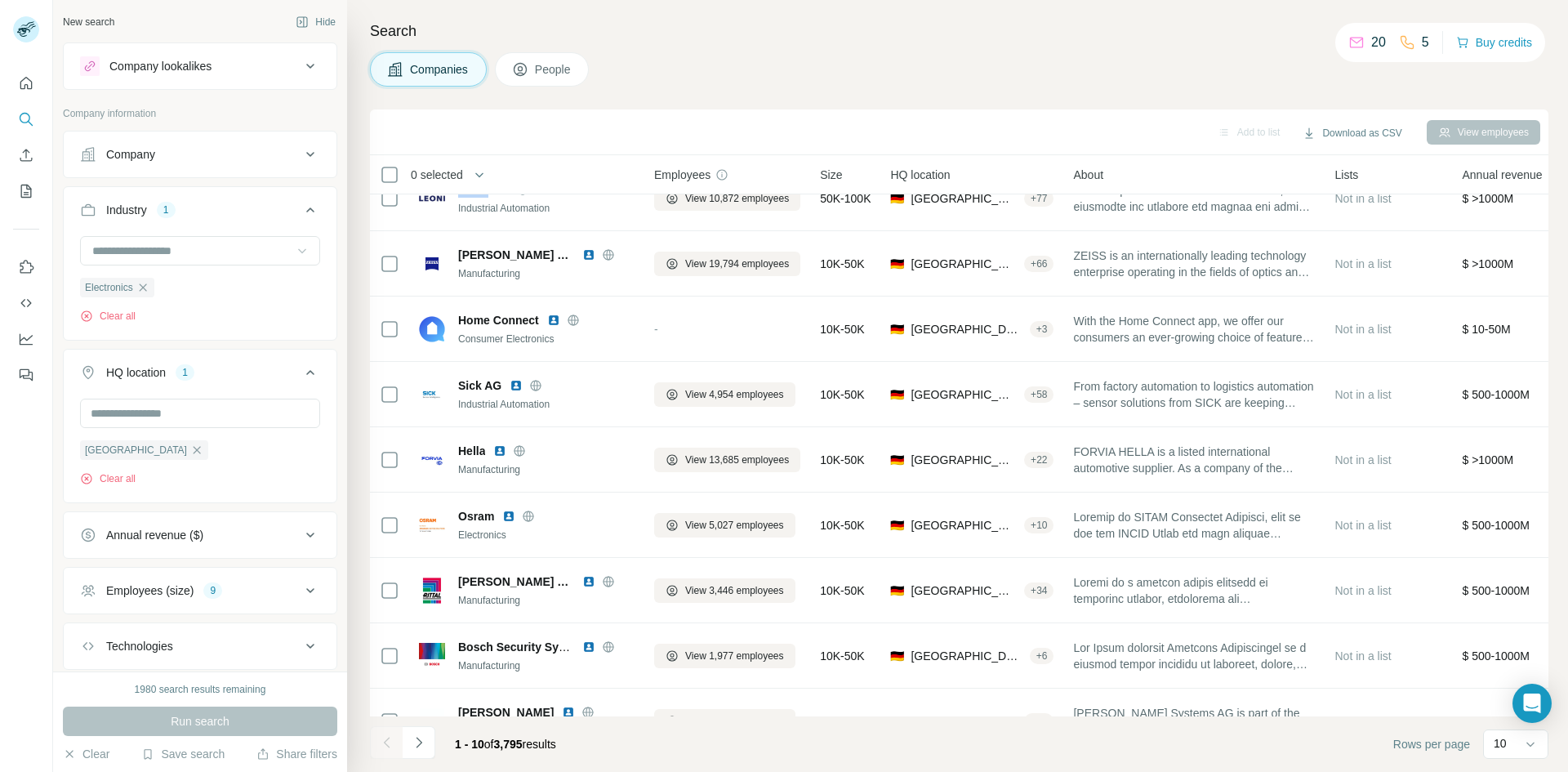
scroll to position [140, 0]
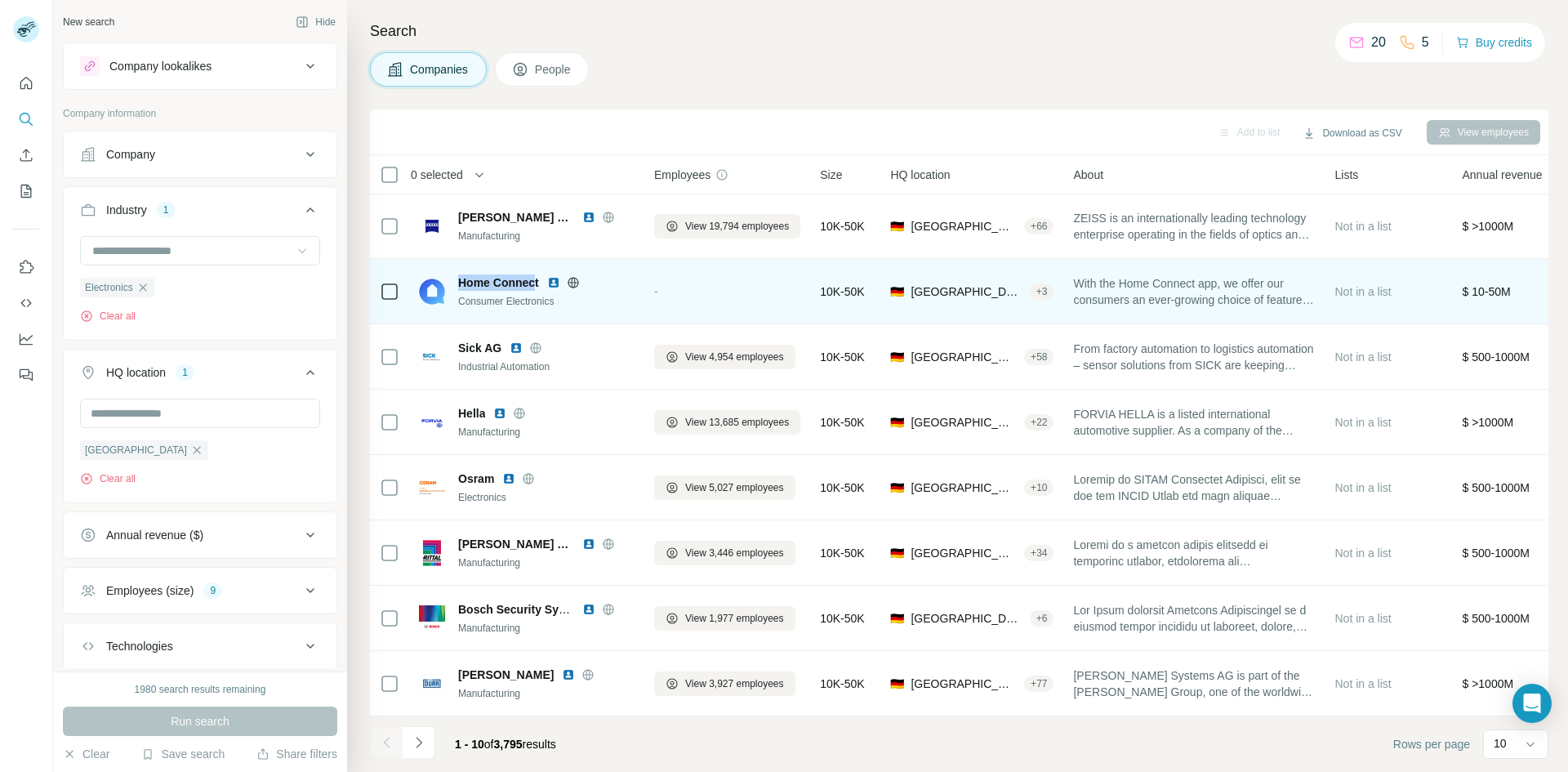
drag, startPoint x: 538, startPoint y: 271, endPoint x: 453, endPoint y: 269, distance: 85.0
click at [453, 274] on div "Home Connect Consumer Electronics" at bounding box center [527, 291] width 216 height 34
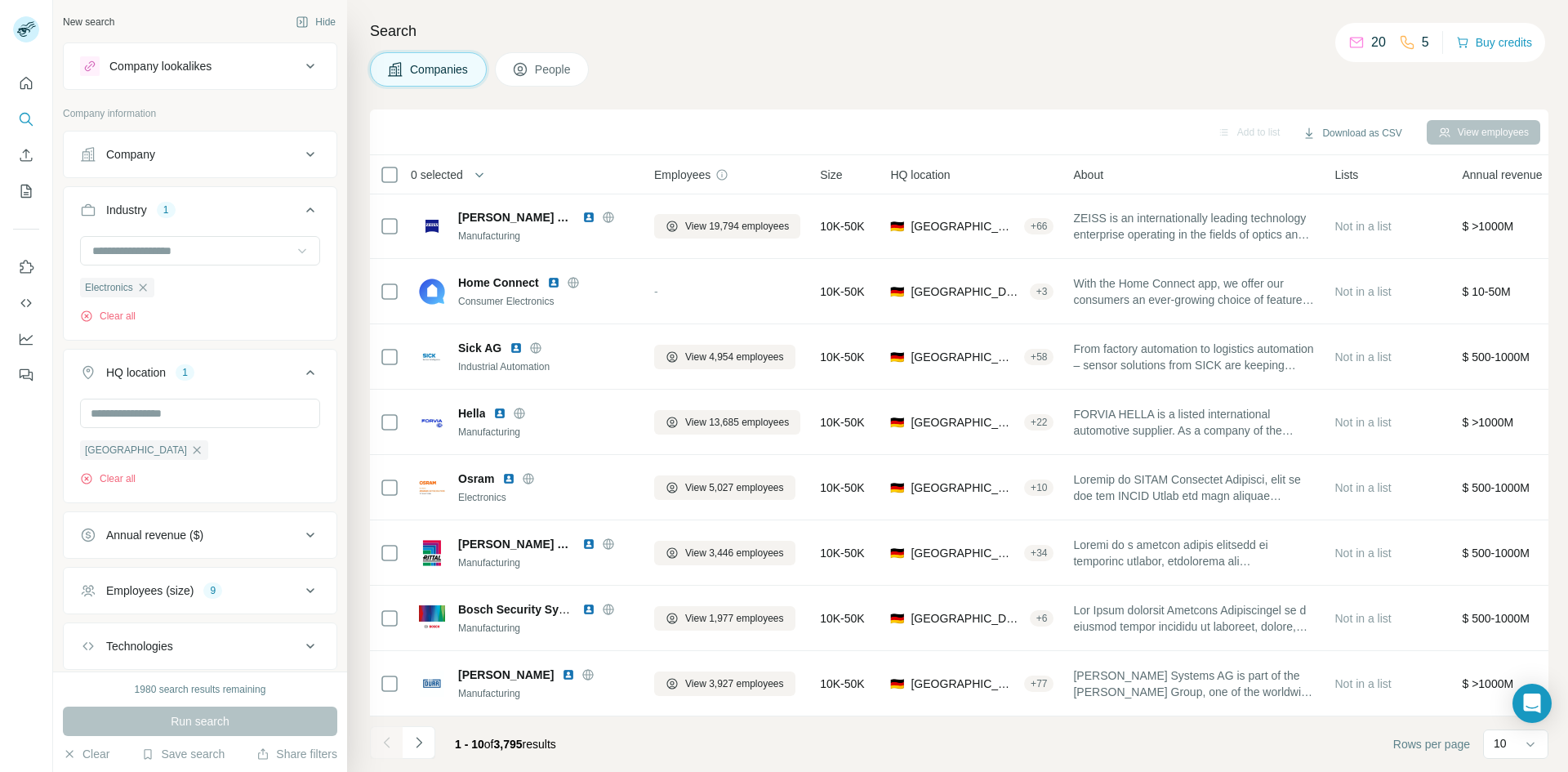
drag, startPoint x: 498, startPoint y: 275, endPoint x: 776, endPoint y: 53, distance: 355.8
click at [776, 53] on div "Companies People" at bounding box center [959, 69] width 1178 height 34
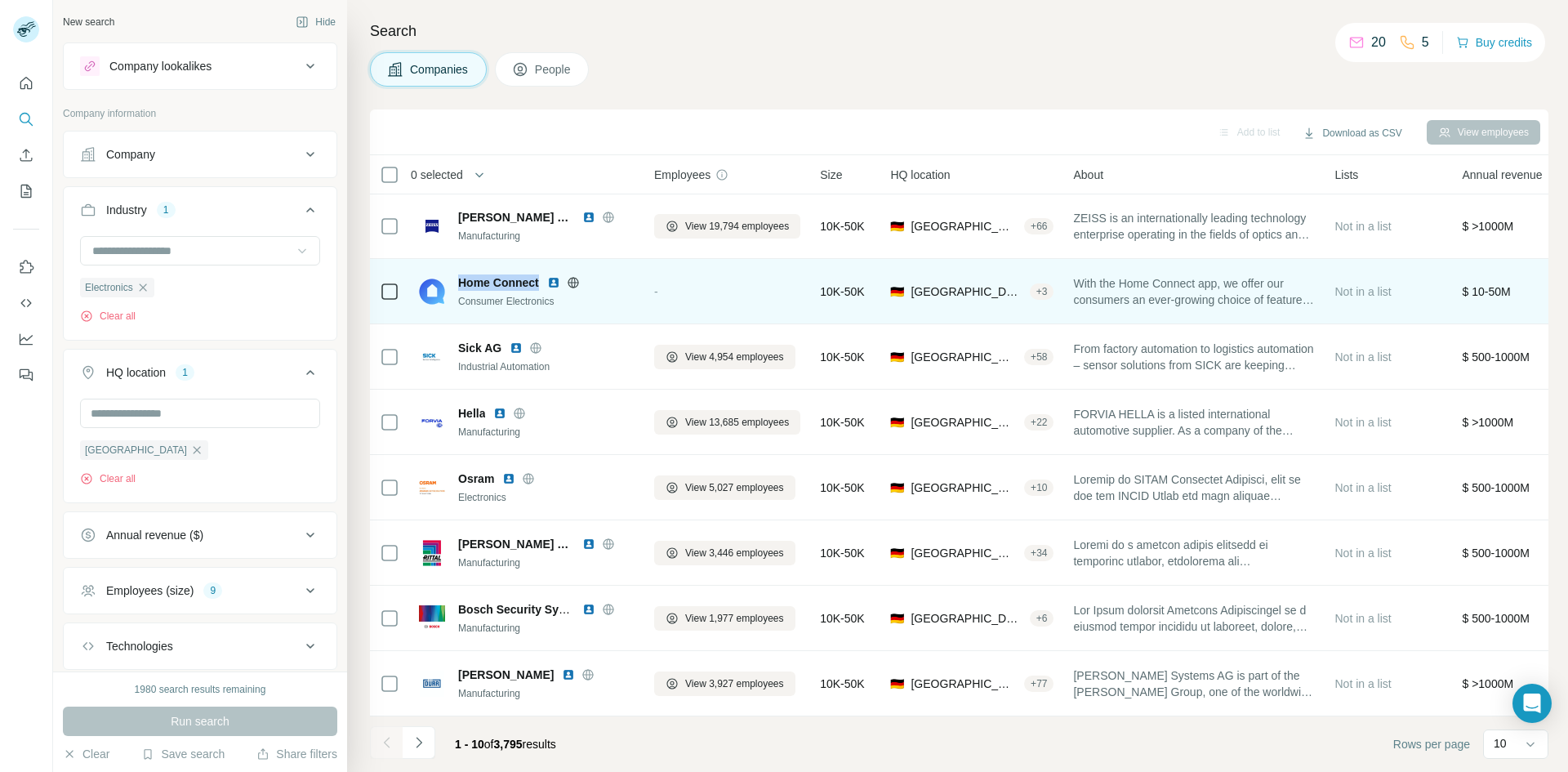
drag, startPoint x: 540, startPoint y: 273, endPoint x: 456, endPoint y: 268, distance: 84.1
click at [456, 274] on div "Home Connect Consumer Electronics" at bounding box center [527, 291] width 216 height 34
copy span "Home Connect"
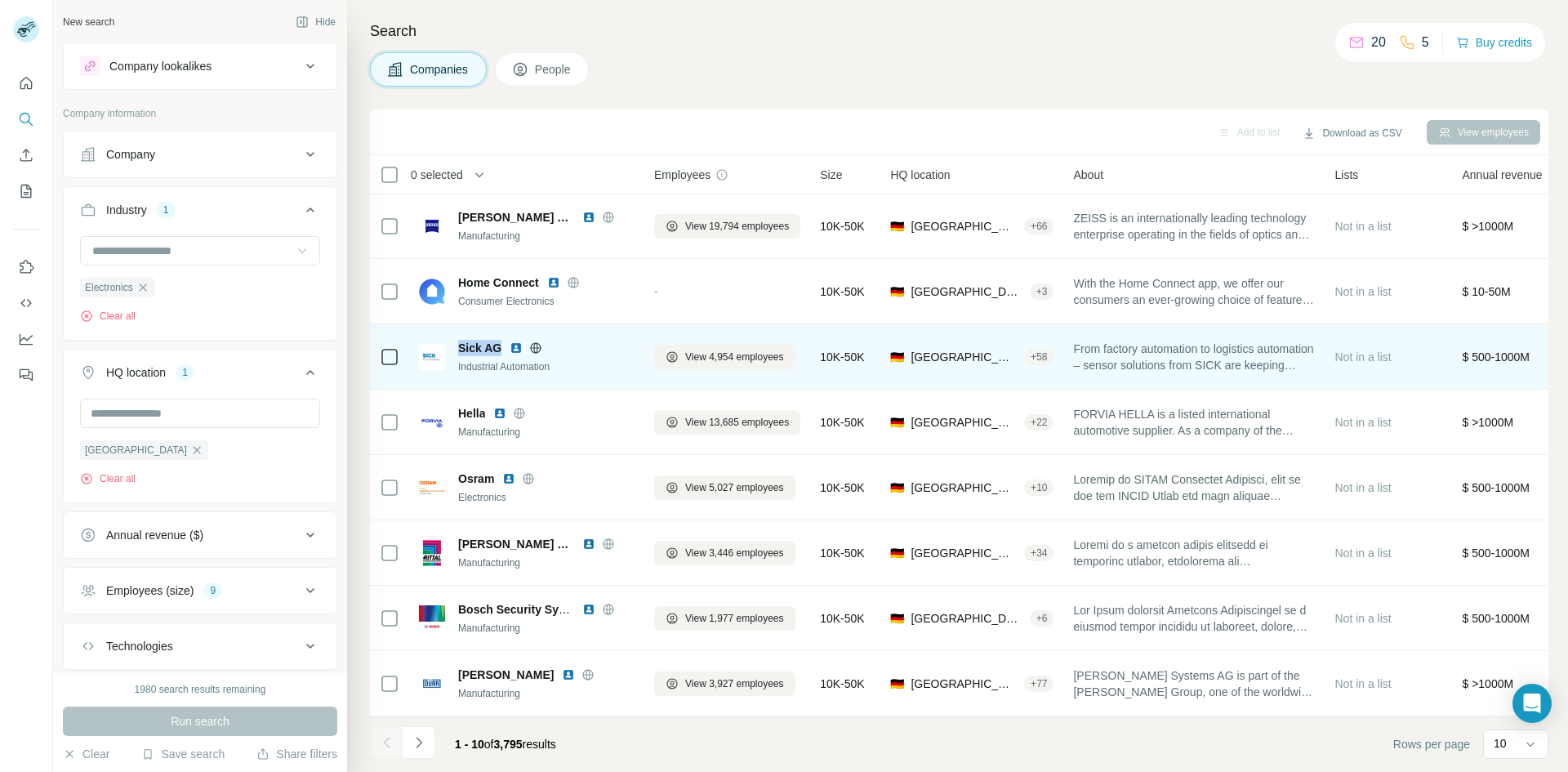
drag, startPoint x: 499, startPoint y: 342, endPoint x: 453, endPoint y: 334, distance: 46.7
click at [453, 339] on div "Sick AG Industrial Automation" at bounding box center [527, 356] width 216 height 34
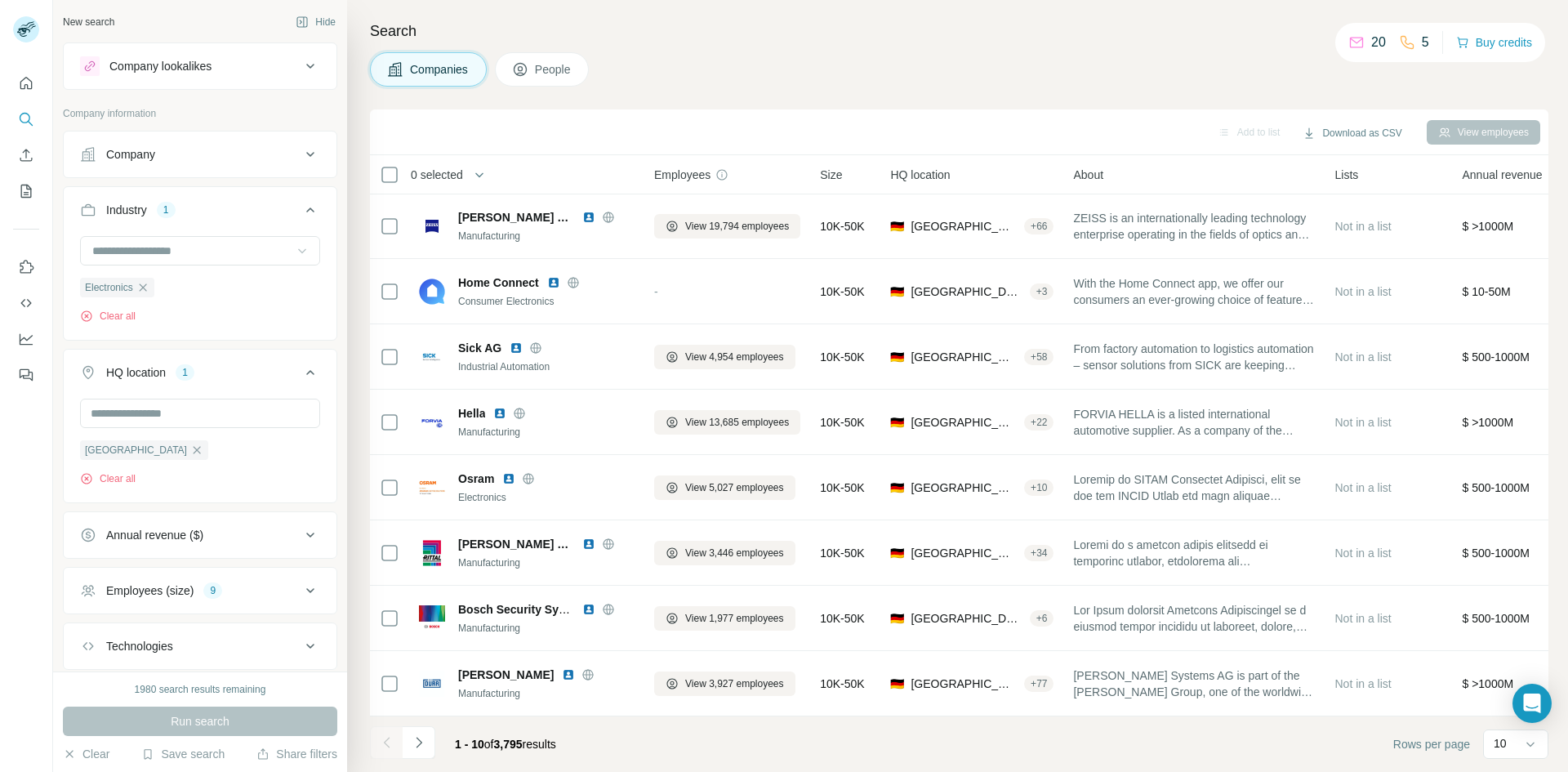
drag, startPoint x: 467, startPoint y: 331, endPoint x: 765, endPoint y: 59, distance: 403.5
click at [765, 59] on div "Companies People" at bounding box center [959, 69] width 1178 height 34
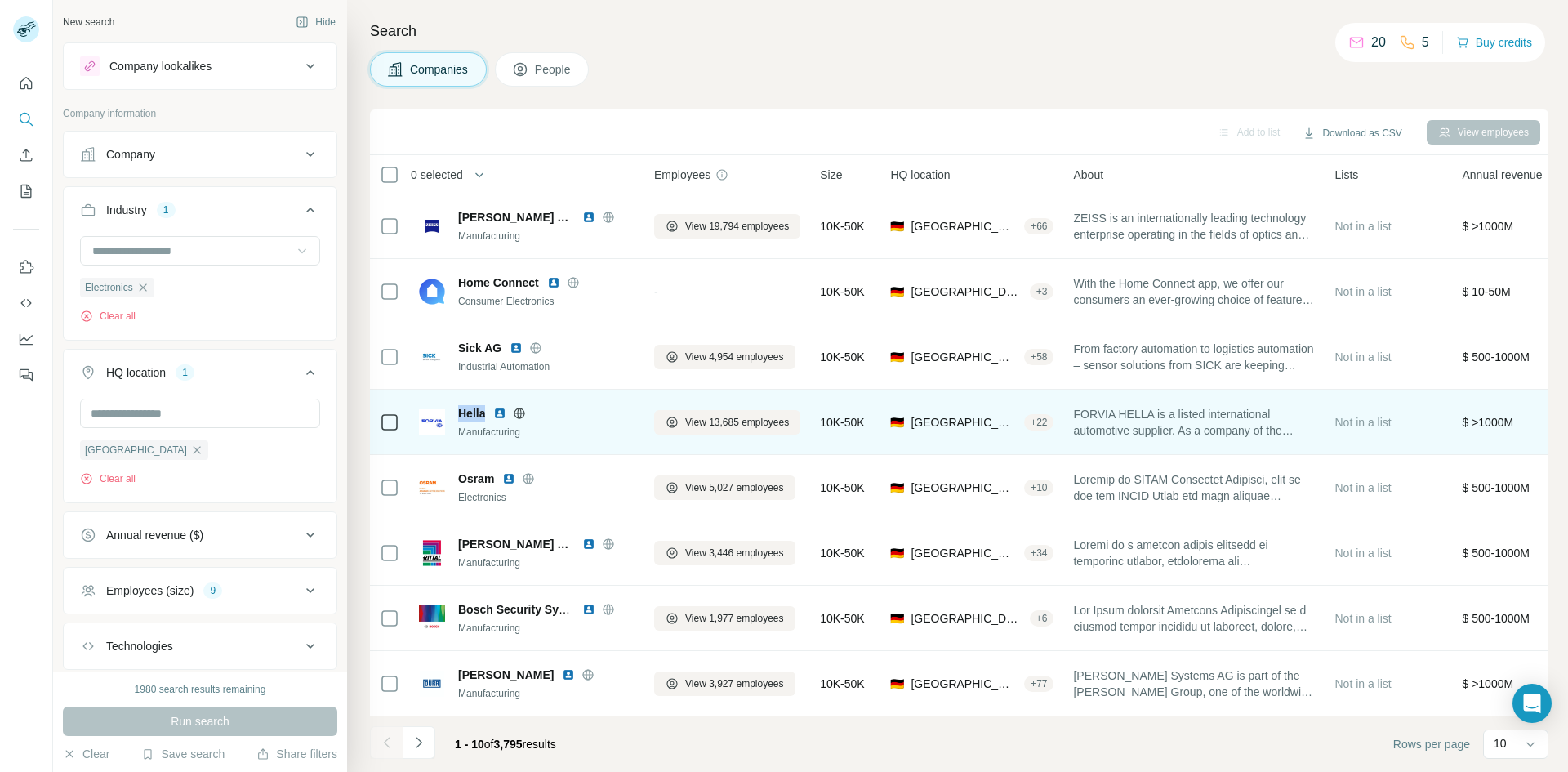
drag, startPoint x: 484, startPoint y: 402, endPoint x: 460, endPoint y: 407, distance: 24.5
click at [460, 407] on span "Hella" at bounding box center [471, 413] width 27 height 16
copy span "Hella"
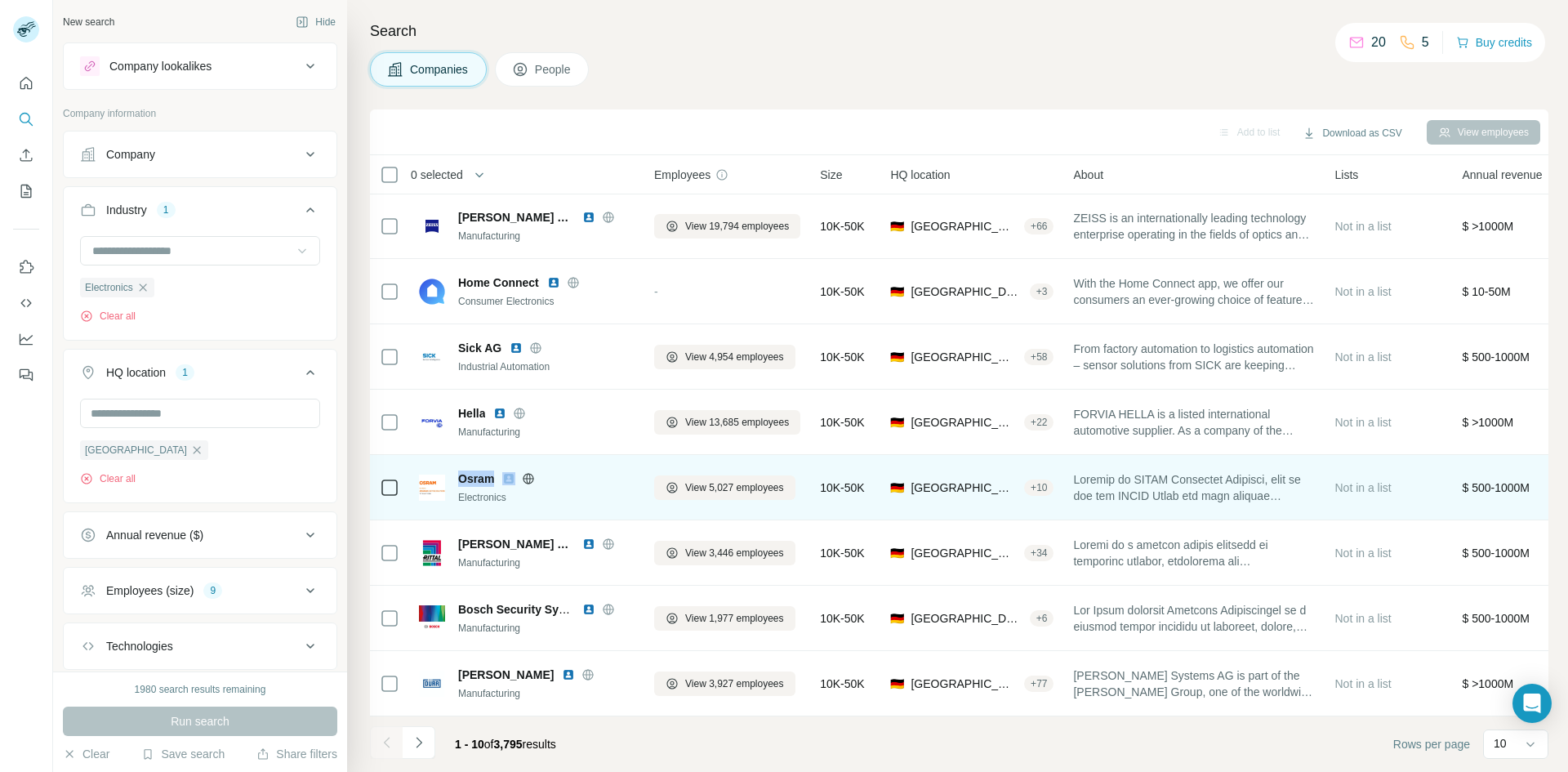
drag, startPoint x: 499, startPoint y: 466, endPoint x: 455, endPoint y: 473, distance: 44.6
click at [455, 473] on div "Osram Electronics" at bounding box center [527, 487] width 216 height 34
copy span "Osram"
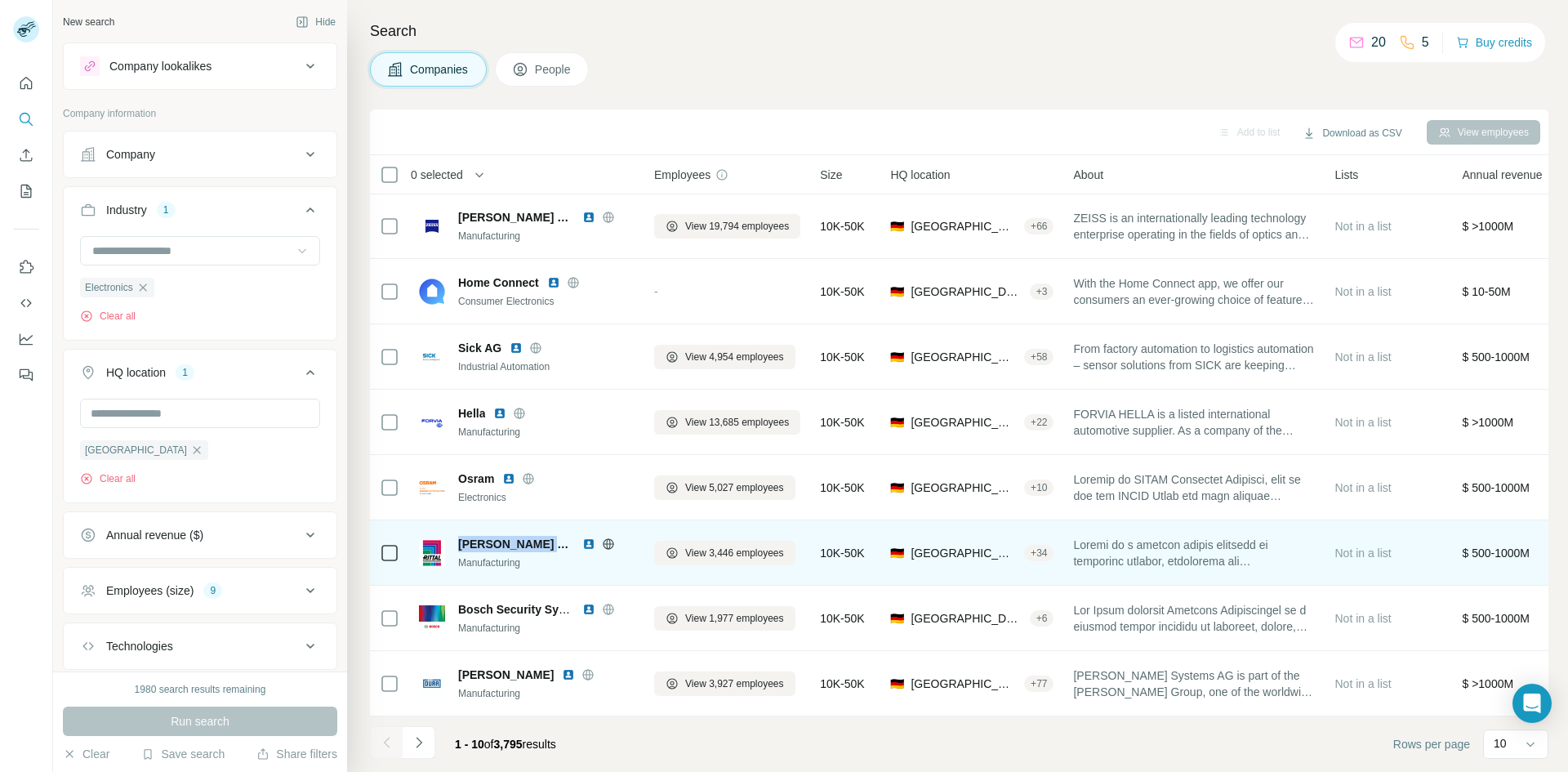
drag, startPoint x: 573, startPoint y: 537, endPoint x: 460, endPoint y: 536, distance: 113.0
click at [460, 536] on span "[PERSON_NAME] Group" at bounding box center [516, 544] width 116 height 16
copy span "[PERSON_NAME] Group"
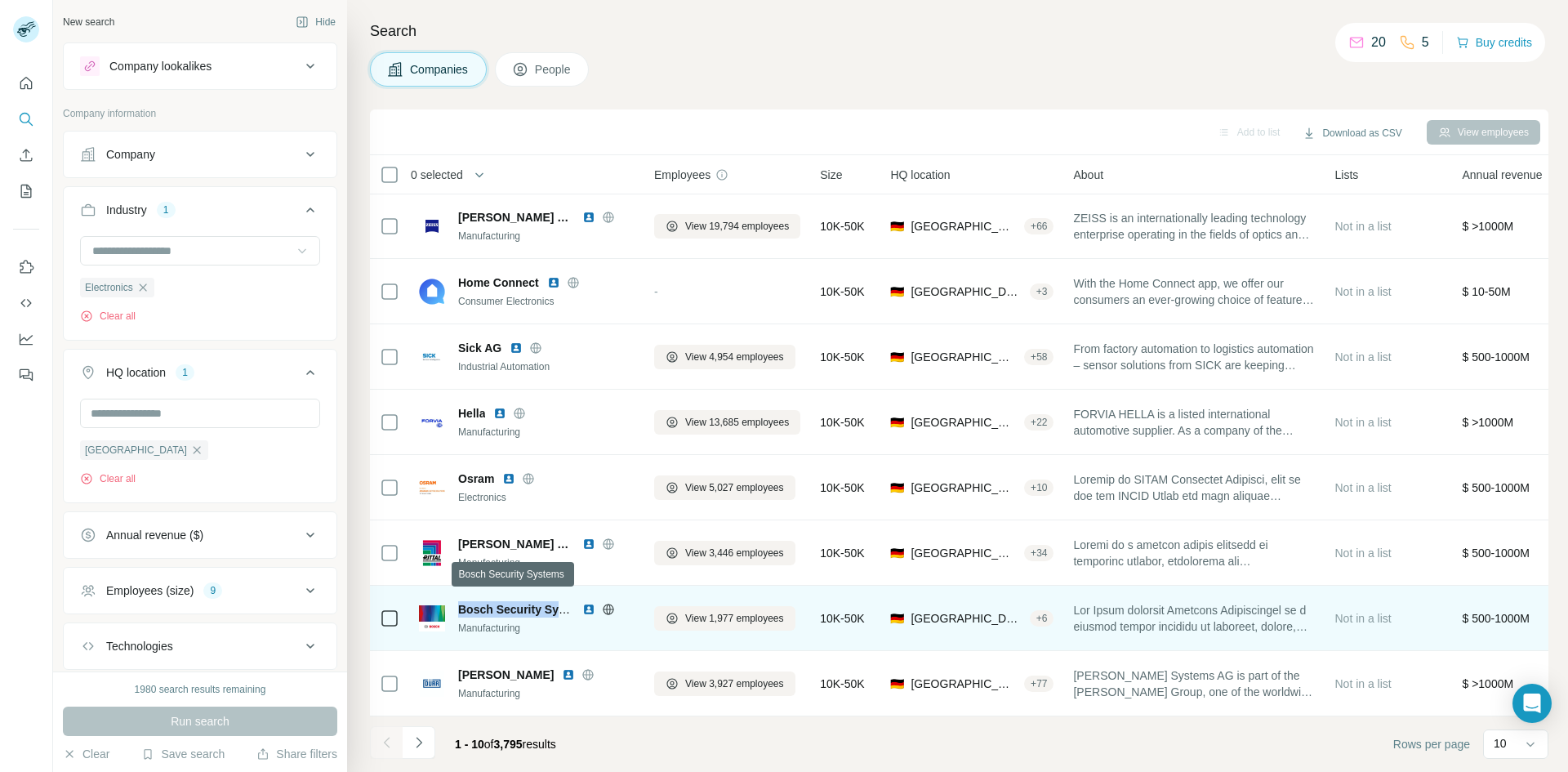
drag, startPoint x: 460, startPoint y: 602, endPoint x: 571, endPoint y: 600, distance: 111.0
click at [571, 603] on span "Bosch Security Systems" at bounding box center [525, 609] width 134 height 13
copy span "Bosch Security Syst"
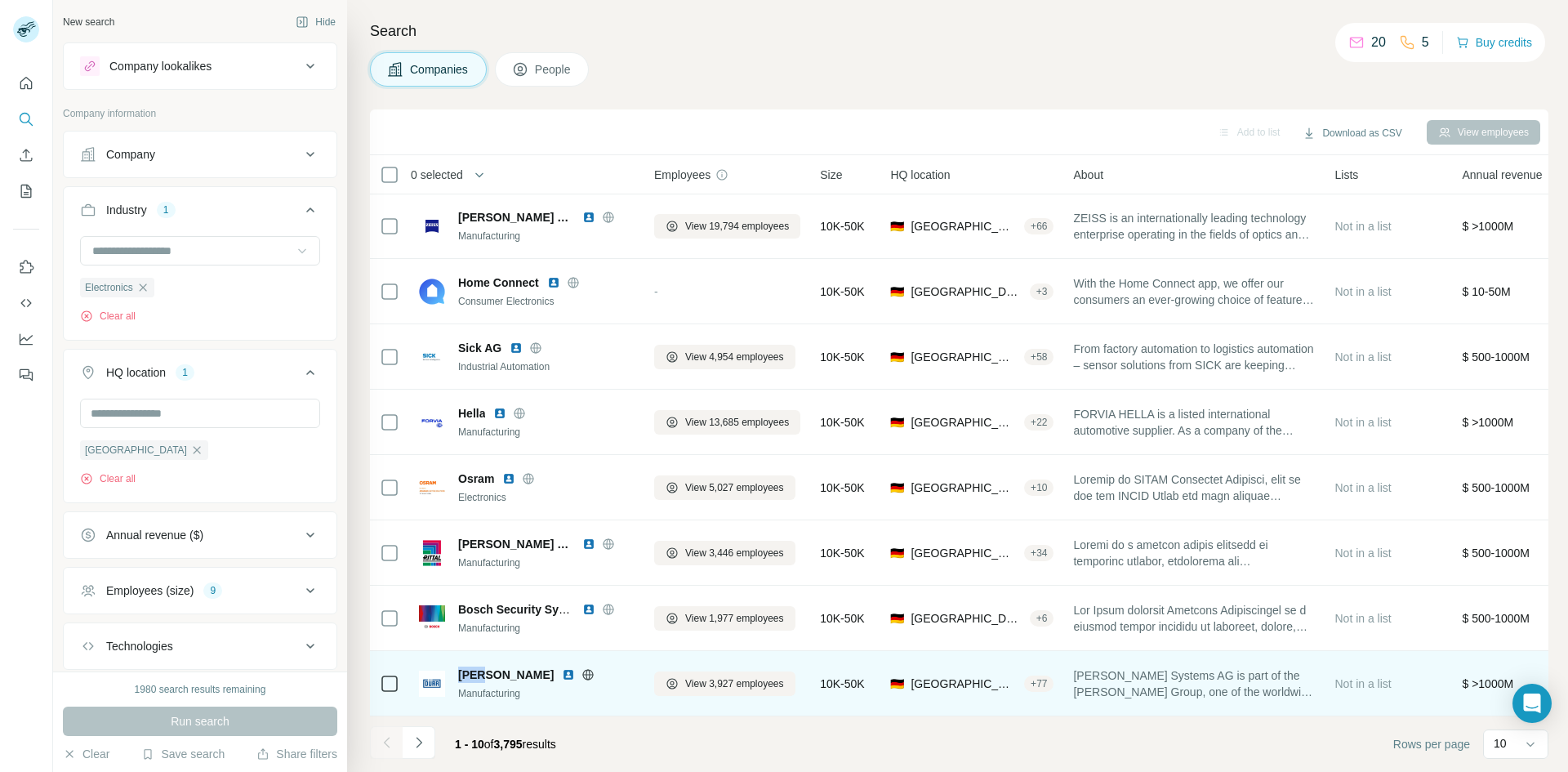
drag, startPoint x: 483, startPoint y: 668, endPoint x: 455, endPoint y: 668, distance: 28.0
click at [455, 668] on div "[PERSON_NAME] Manufacturing" at bounding box center [527, 682] width 216 height 34
copy span "[PERSON_NAME]"
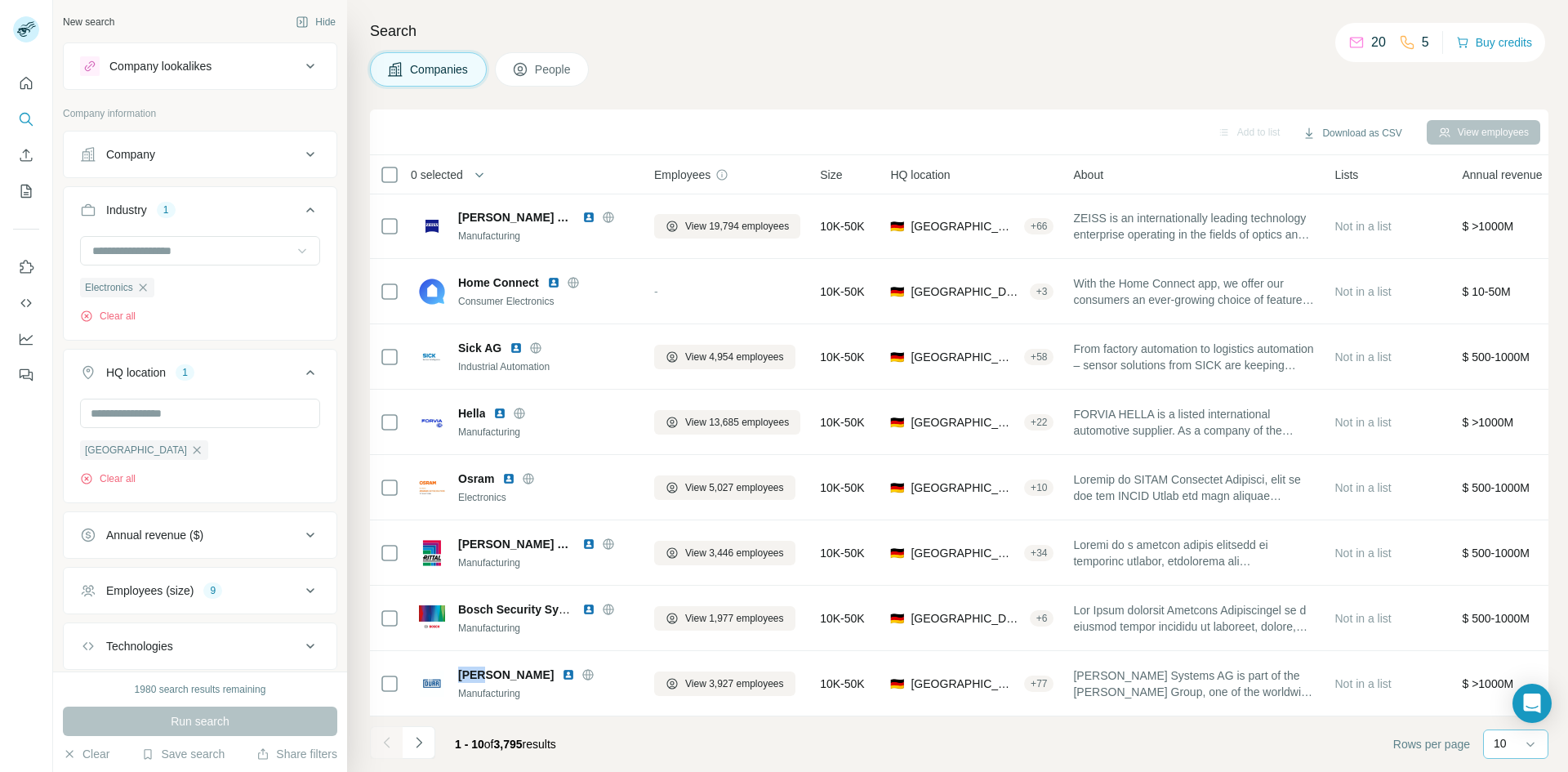
click at [1521, 743] on div "10" at bounding box center [1514, 743] width 41 height 16
click at [1511, 621] on div "60" at bounding box center [1515, 619] width 38 height 16
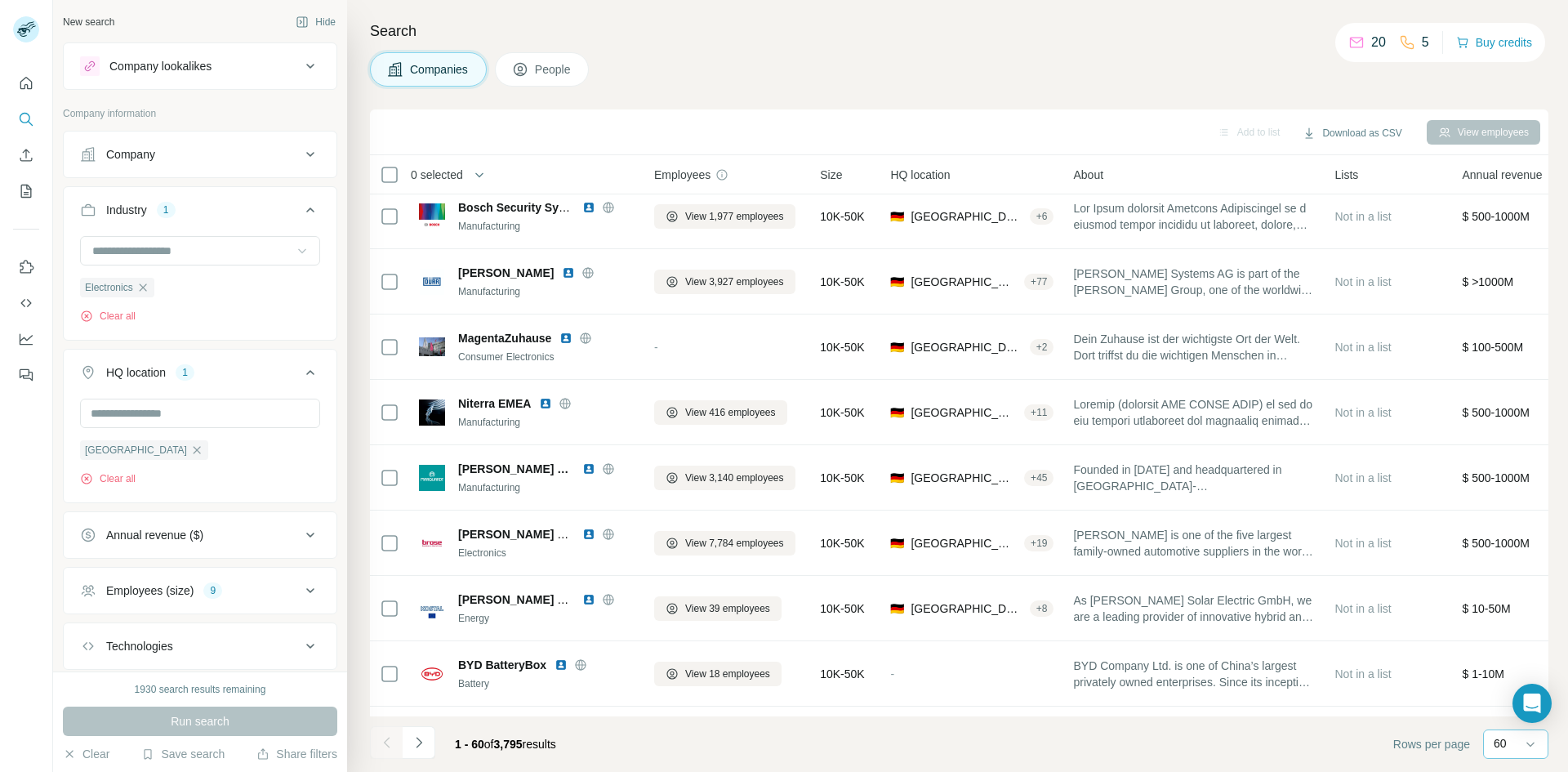
scroll to position [595, 0]
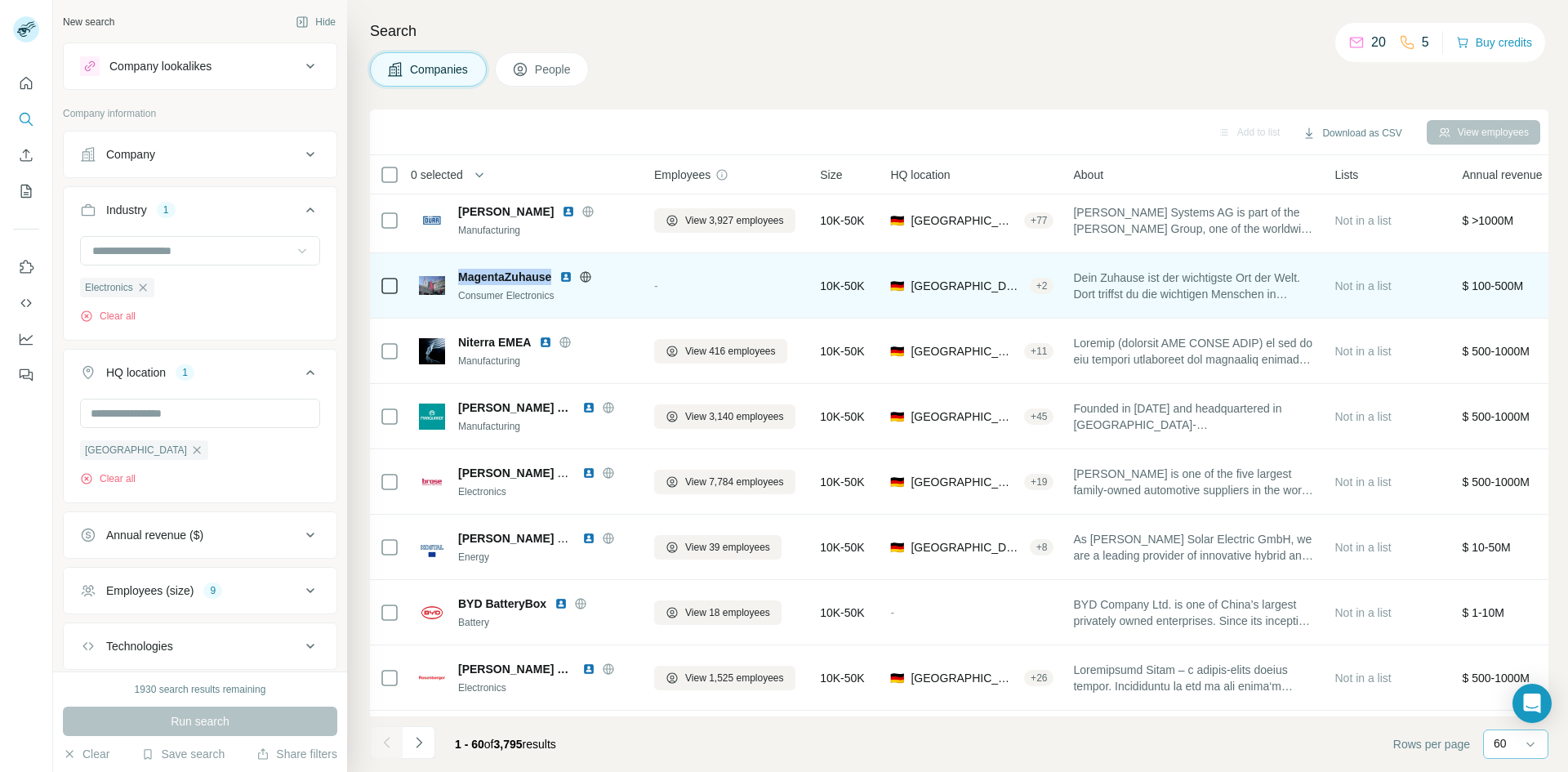
drag, startPoint x: 556, startPoint y: 273, endPoint x: 459, endPoint y: 278, distance: 97.1
click at [459, 278] on div "MagentaZuhause" at bounding box center [546, 277] width 177 height 16
copy span "MagentaZuhause"
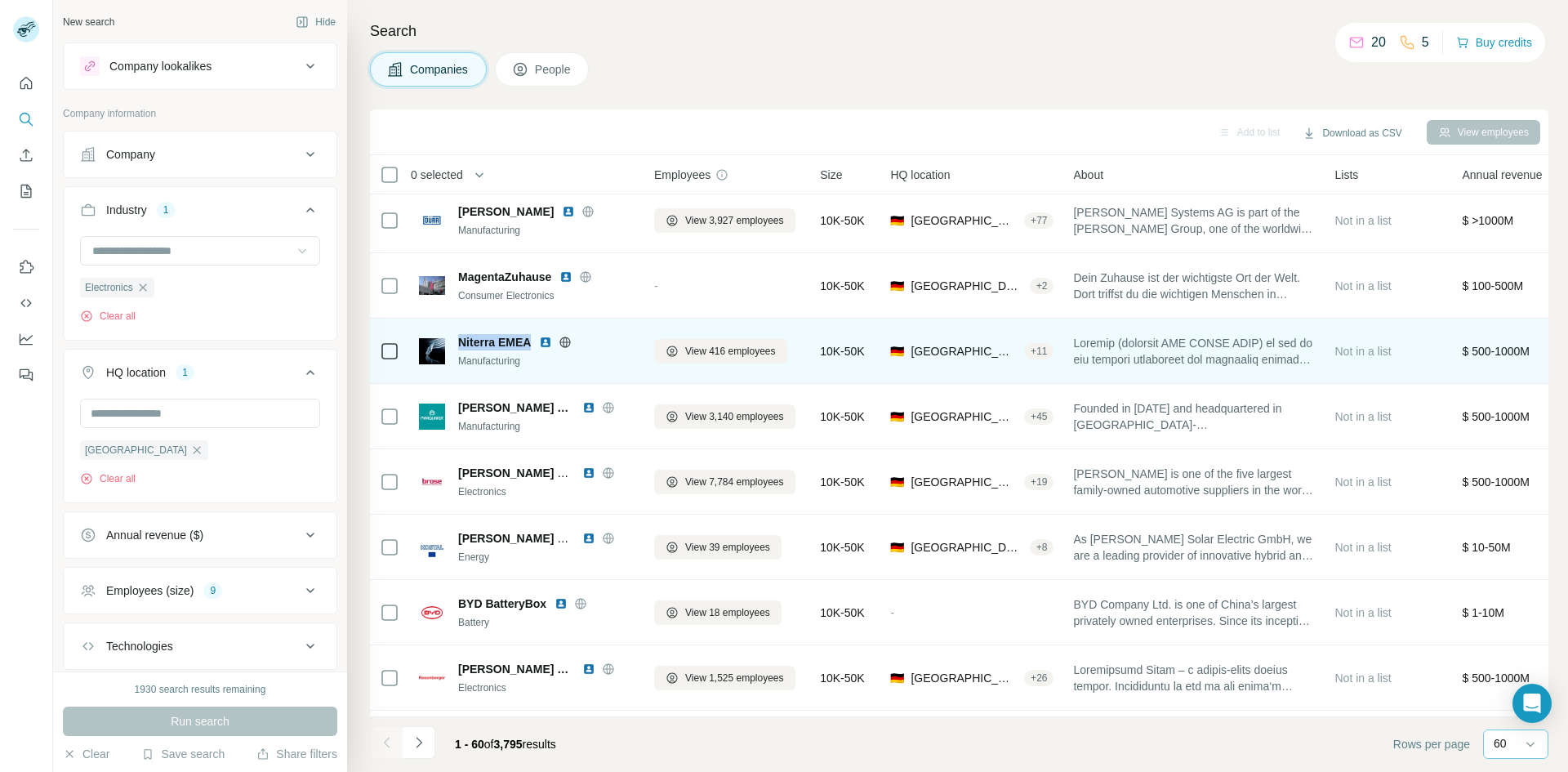
drag, startPoint x: 529, startPoint y: 340, endPoint x: 460, endPoint y: 345, distance: 69.2
click at [460, 345] on span "Niterra EMEA" at bounding box center [494, 342] width 72 height 16
copy span "Niterra EMEA"
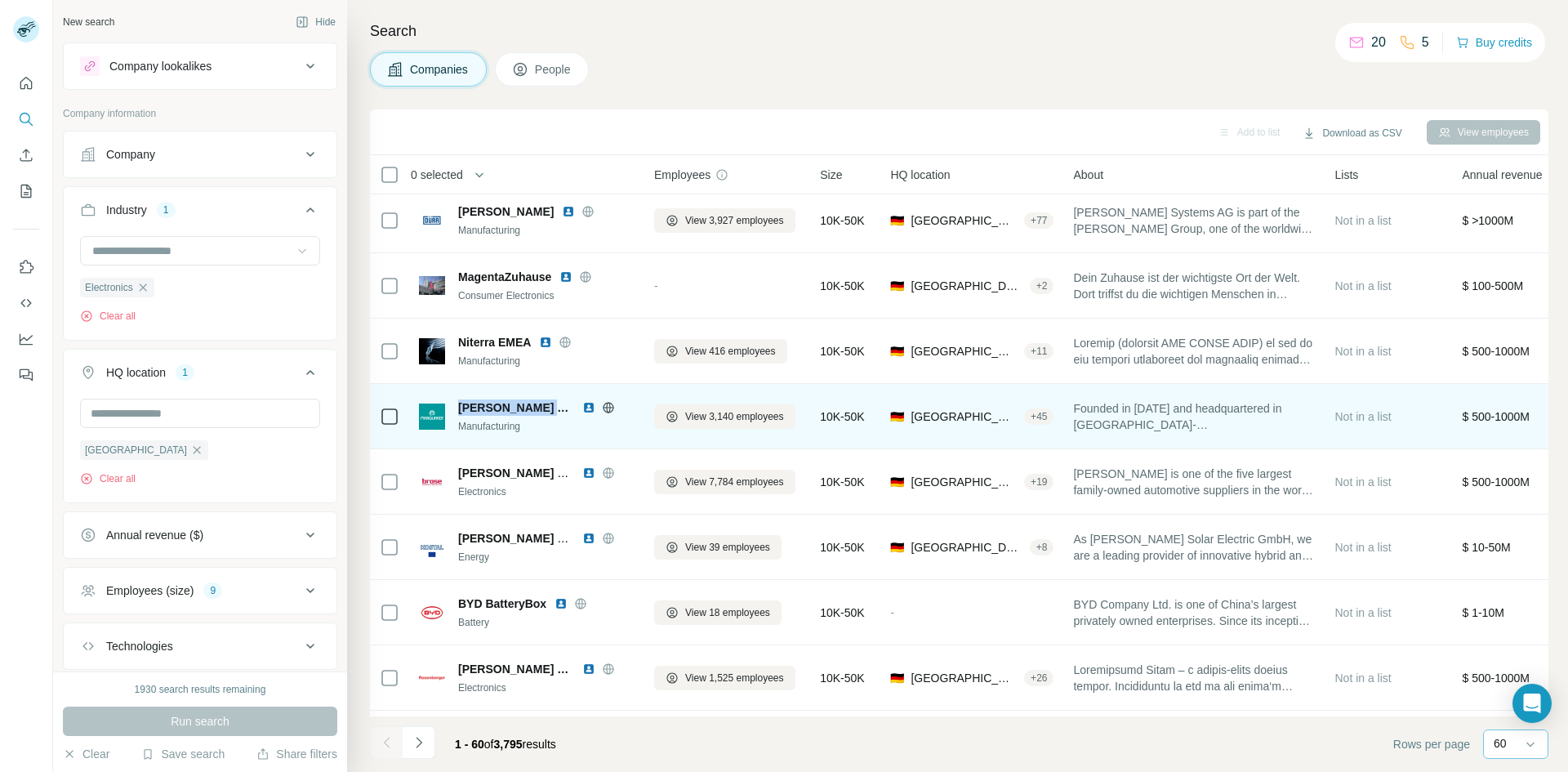
drag, startPoint x: 554, startPoint y: 406, endPoint x: 459, endPoint y: 404, distance: 95.0
click at [459, 404] on div "[PERSON_NAME] GmbH" at bounding box center [546, 408] width 177 height 16
